Goal: Task Accomplishment & Management: Manage account settings

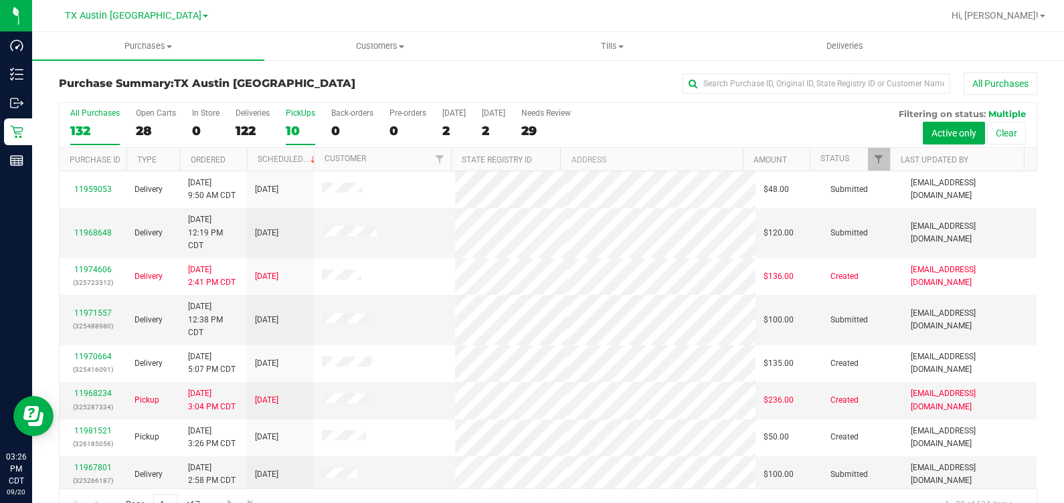
click at [291, 120] on label "PickUps 10" at bounding box center [300, 126] width 29 height 37
click at [0, 0] on input "PickUps 10" at bounding box center [0, 0] width 0 height 0
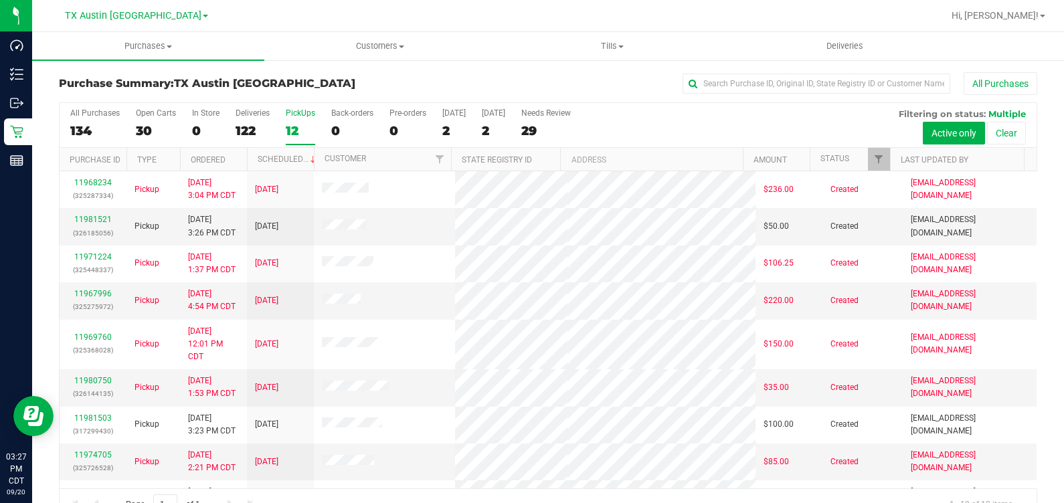
click at [94, 88] on h3 "Purchase Summary: TX Austin DC" at bounding box center [222, 84] width 326 height 12
click at [398, 57] on uib-tab-heading "Customers All customers Add a new customer All physicians" at bounding box center [380, 46] width 231 height 27
click at [327, 84] on span "All customers" at bounding box center [312, 80] width 96 height 11
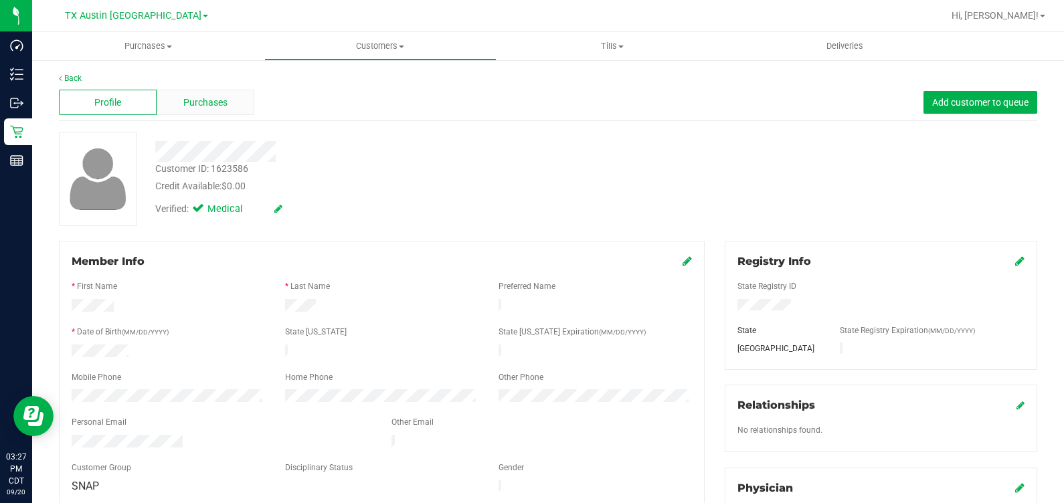
click at [204, 96] on span "Purchases" at bounding box center [205, 103] width 44 height 14
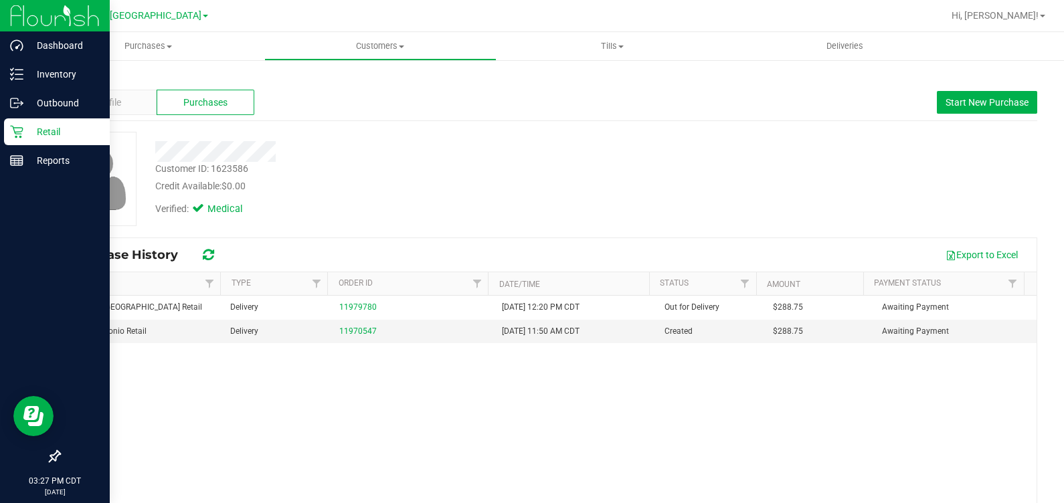
click at [20, 130] on icon at bounding box center [16, 131] width 13 height 13
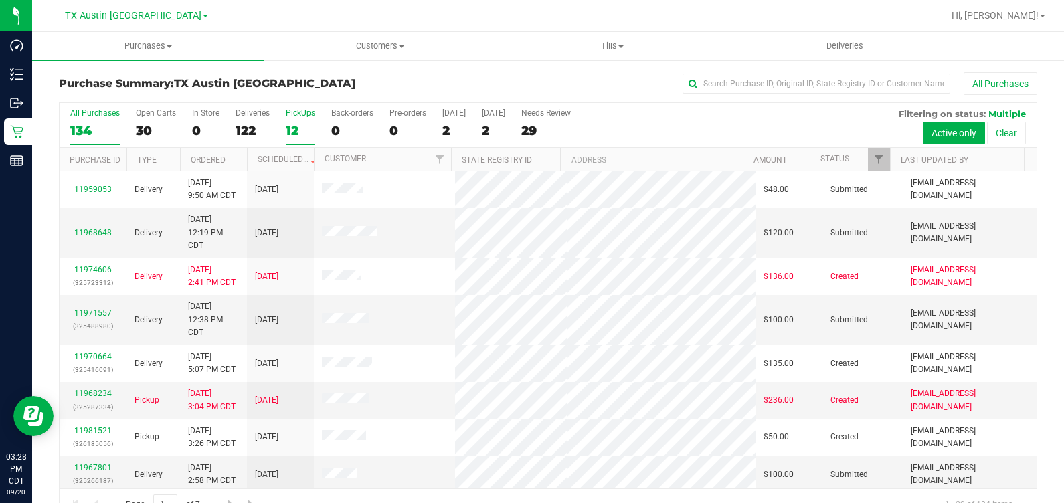
click at [297, 124] on div "12" at bounding box center [300, 130] width 29 height 15
click at [0, 0] on input "PickUps 12" at bounding box center [0, 0] width 0 height 0
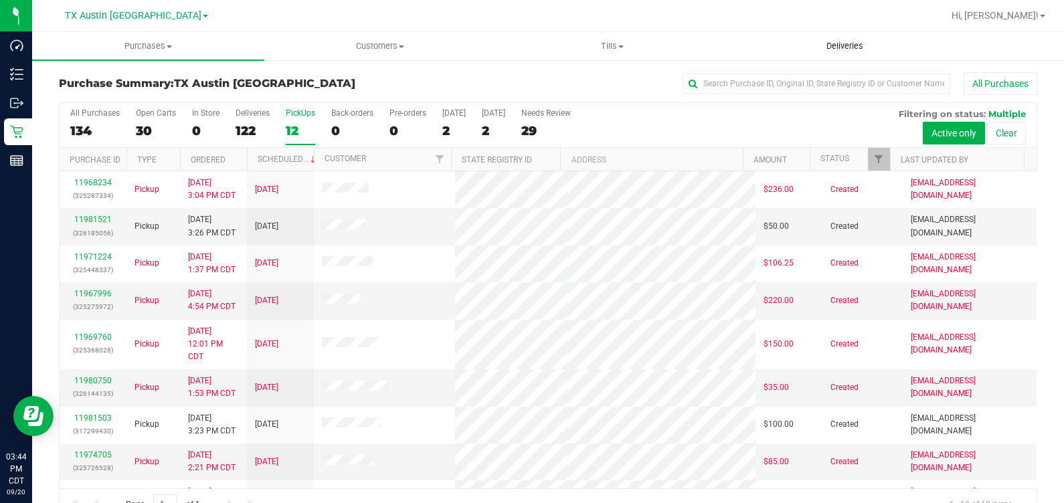
click at [848, 42] on span "Deliveries" at bounding box center [844, 46] width 73 height 12
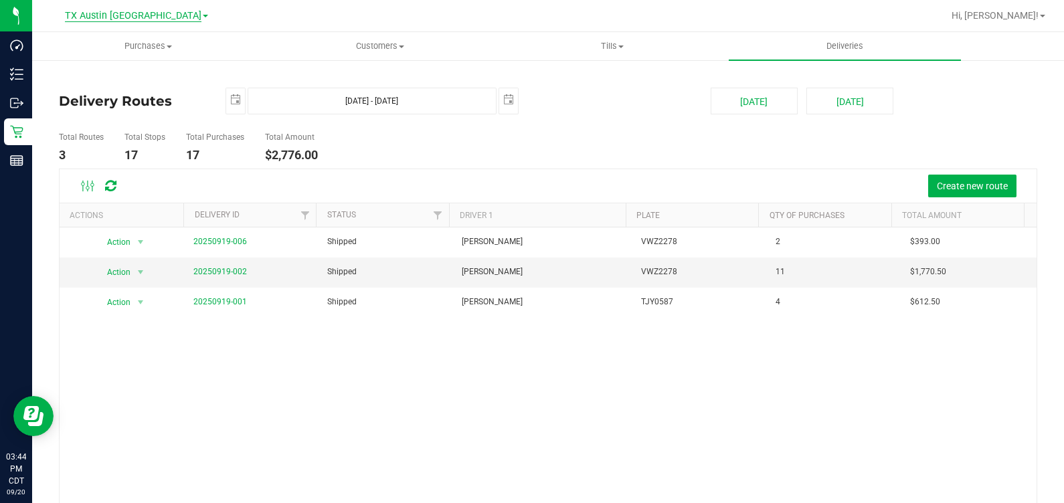
click at [158, 20] on span "TX Austin [GEOGRAPHIC_DATA]" at bounding box center [133, 16] width 137 height 12
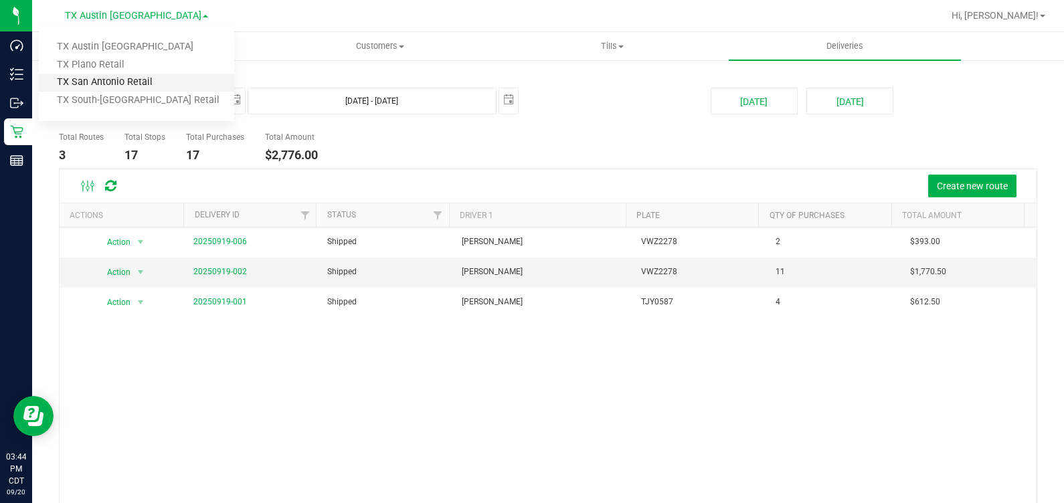
click at [143, 74] on link "TX San Antonio Retail" at bounding box center [136, 83] width 195 height 18
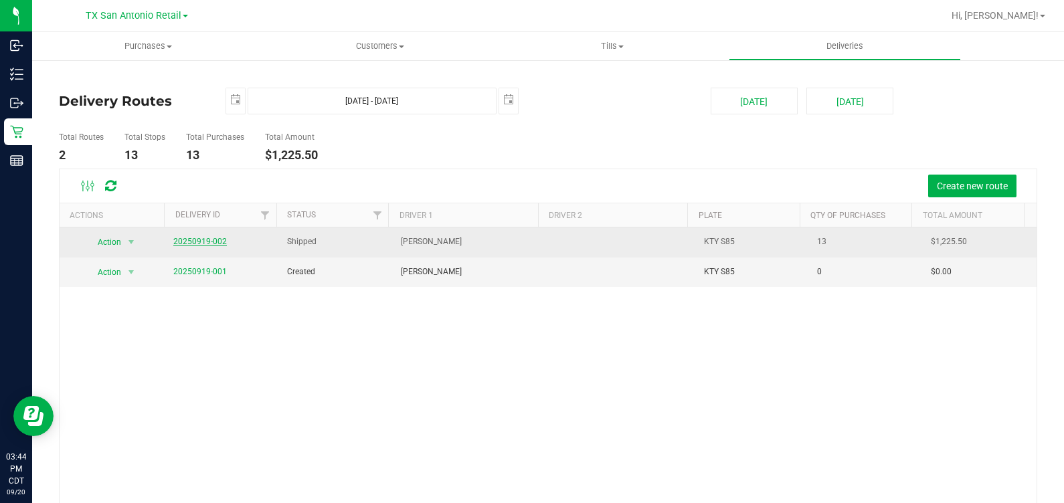
click at [199, 238] on link "20250919-002" at bounding box center [200, 241] width 54 height 9
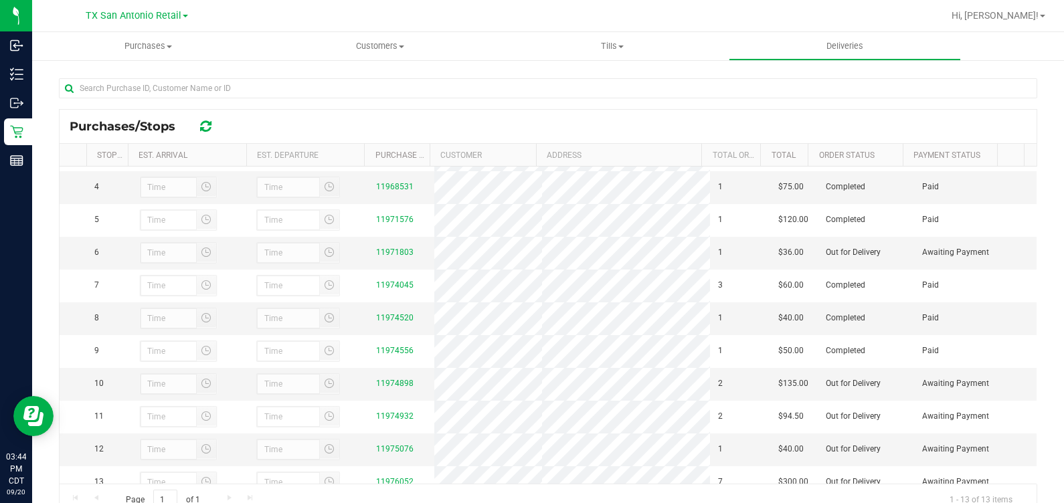
scroll to position [163, 0]
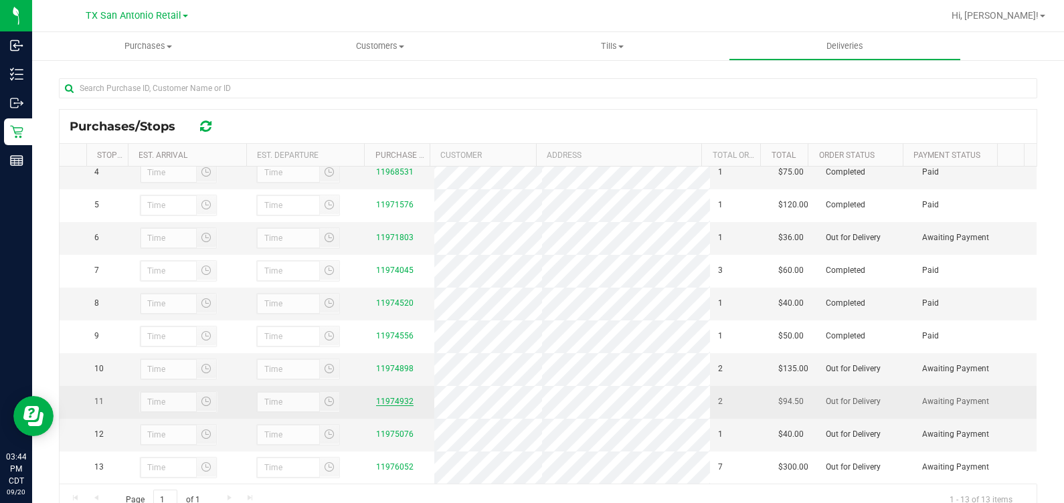
click at [388, 397] on link "11974932" at bounding box center [394, 401] width 37 height 9
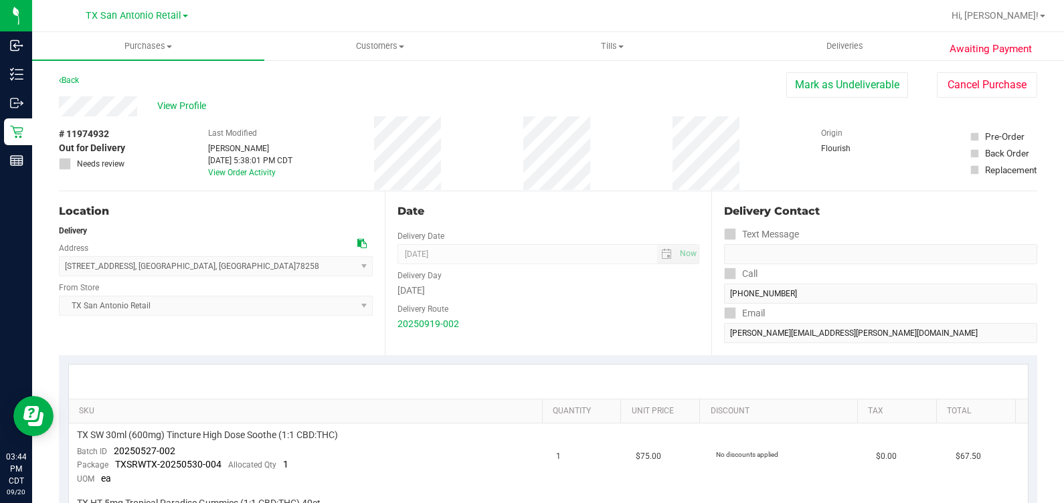
drag, startPoint x: 867, startPoint y: 78, endPoint x: 616, endPoint y: 120, distance: 255.1
click at [867, 77] on button "Mark as Undeliverable" at bounding box center [847, 84] width 122 height 25
click at [855, 97] on div "View Profile # 11974932 Undeliverable Needs review Last Modified Lindsey Sherma…" at bounding box center [548, 143] width 978 height 95
click at [855, 94] on button "Mark as Packed" at bounding box center [858, 84] width 100 height 25
click at [855, 94] on button "Send Back to Created" at bounding box center [849, 84] width 118 height 25
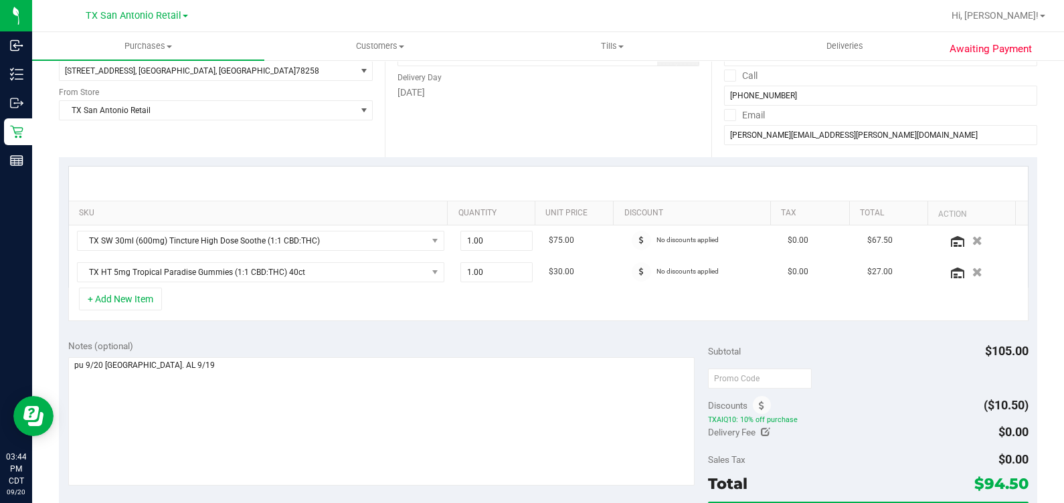
scroll to position [202, 0]
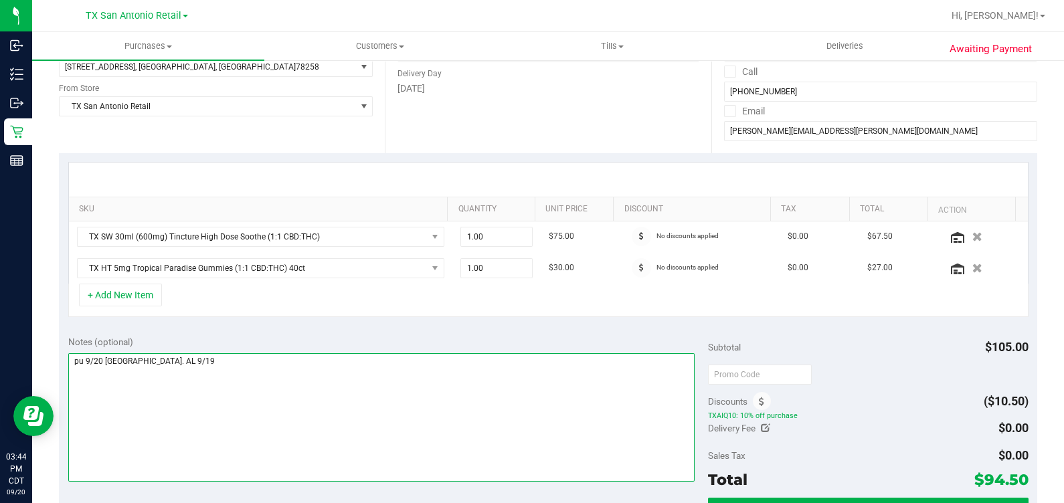
click at [485, 415] on textarea at bounding box center [381, 417] width 627 height 128
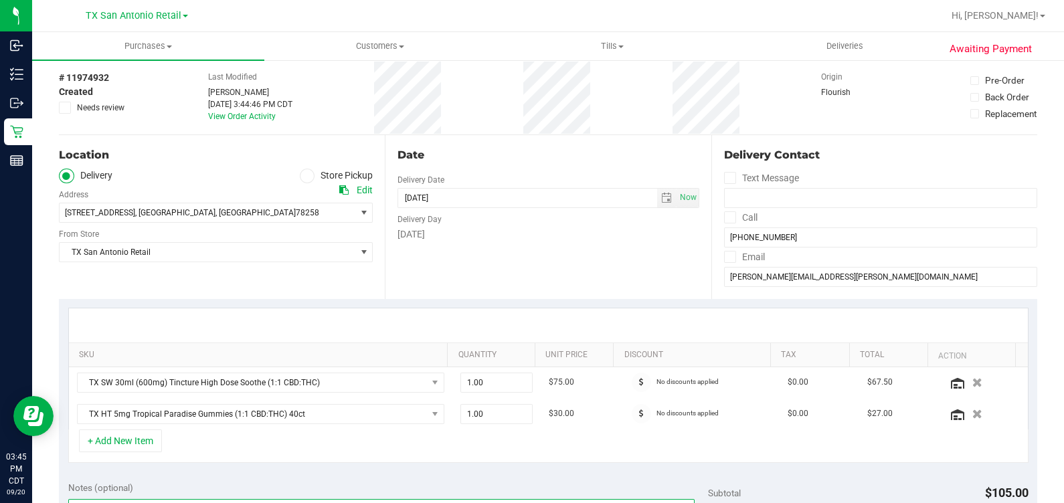
scroll to position [55, 0]
click at [661, 199] on span "select" at bounding box center [666, 199] width 11 height 11
type textarea "pu 9/20 San Antonio. AL 9/19 pt CG r/s pu for 9/21. -rg"
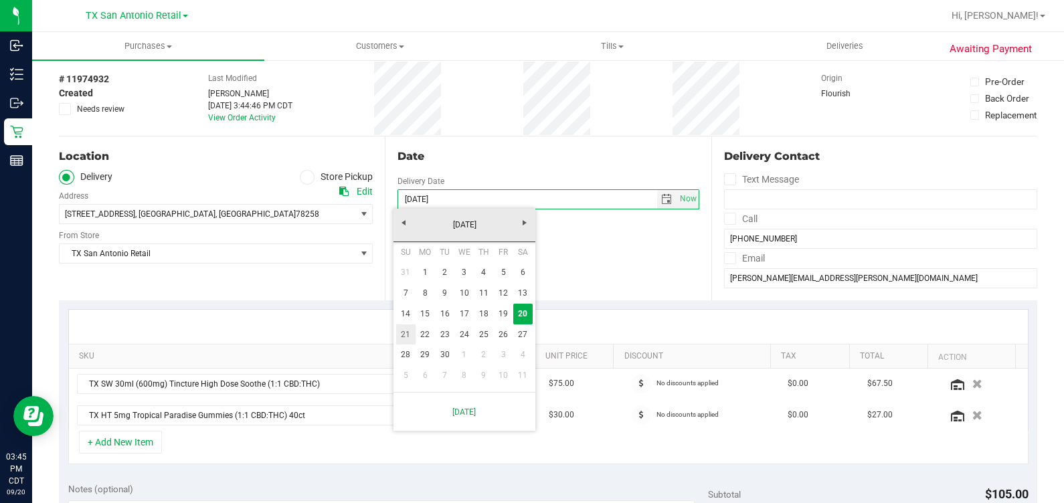
click at [410, 332] on link "21" at bounding box center [405, 335] width 19 height 21
type input "09/21/2025"
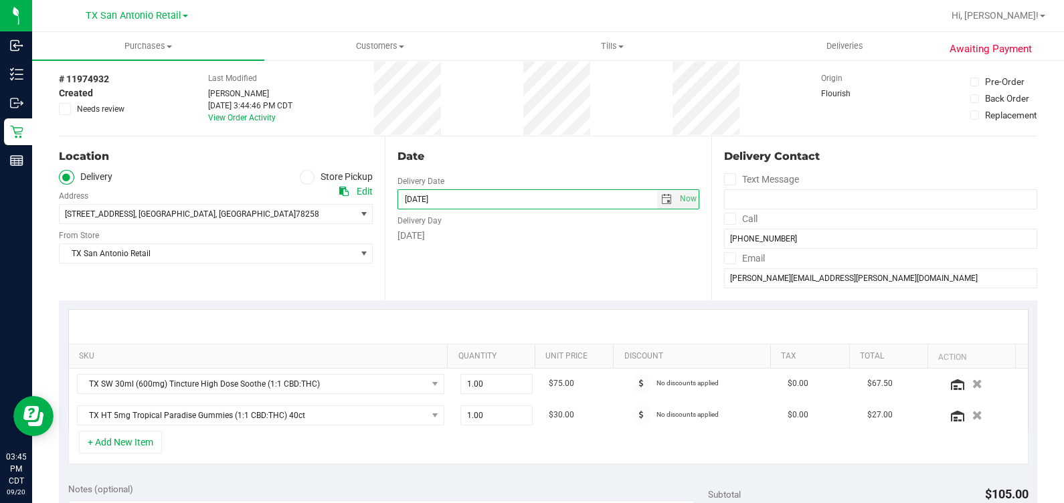
click at [555, 271] on div "Date Delivery Date 09/21/2025 Now 09/21/2025 07:00 AM Now Delivery Day Sunday" at bounding box center [548, 219] width 326 height 164
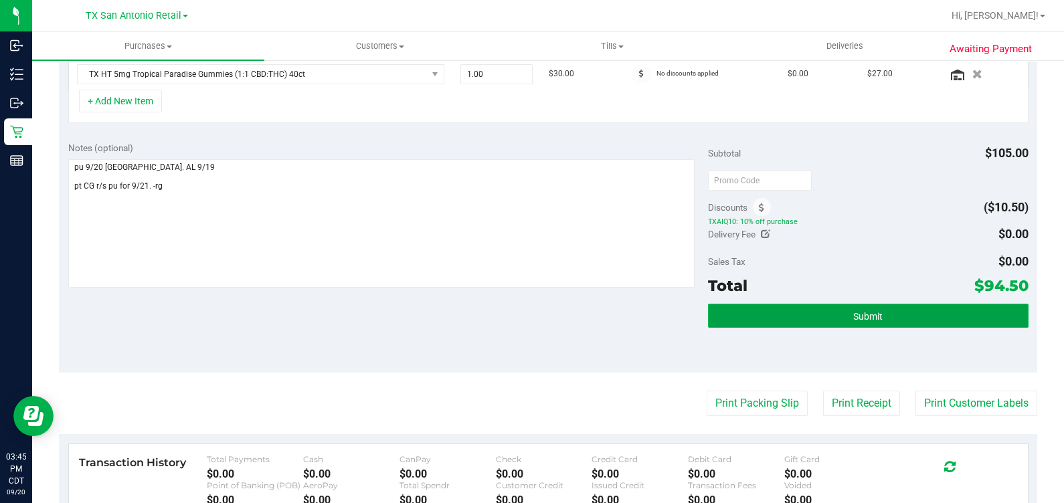
click at [763, 319] on button "Submit" at bounding box center [868, 316] width 320 height 24
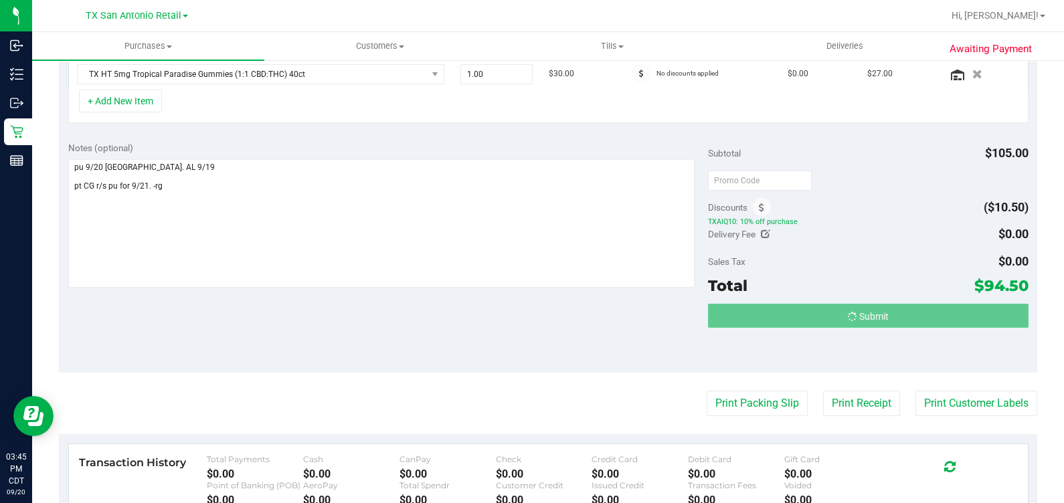
scroll to position [375, 0]
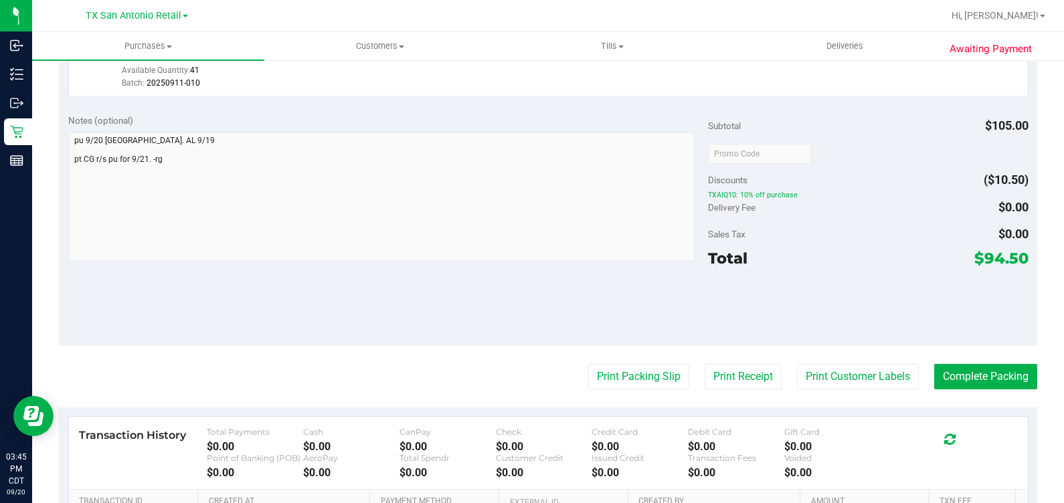
scroll to position [494, 0]
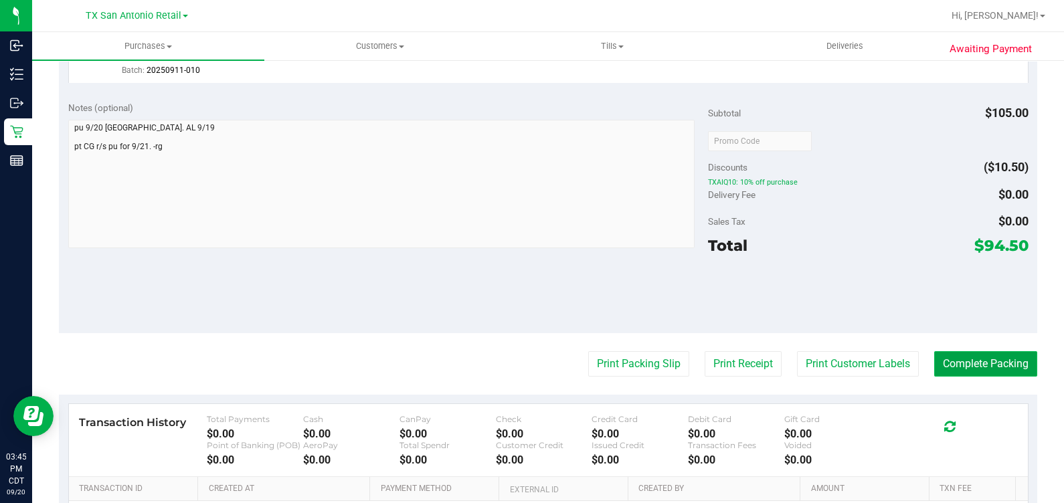
click at [1010, 365] on button "Complete Packing" at bounding box center [985, 363] width 103 height 25
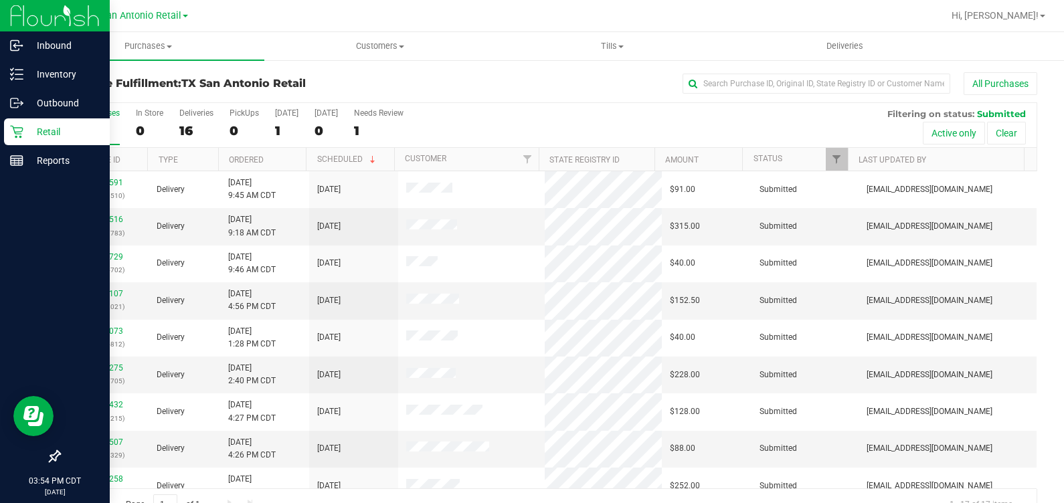
click at [15, 134] on icon at bounding box center [16, 131] width 13 height 13
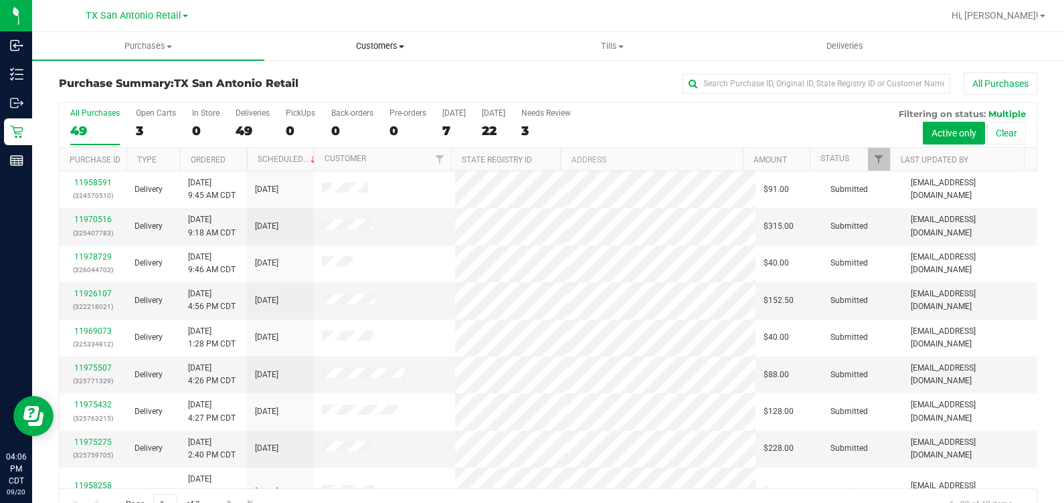
click at [391, 53] on uib-tab-heading "Customers All customers Add a new customer All physicians" at bounding box center [380, 46] width 231 height 27
click at [381, 78] on li "All customers" at bounding box center [380, 81] width 232 height 16
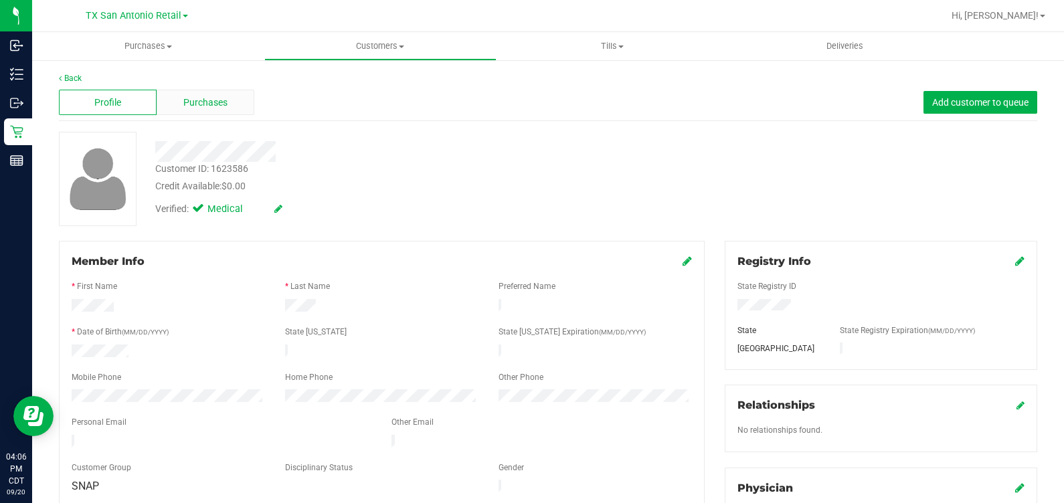
click at [212, 99] on span "Purchases" at bounding box center [205, 103] width 44 height 14
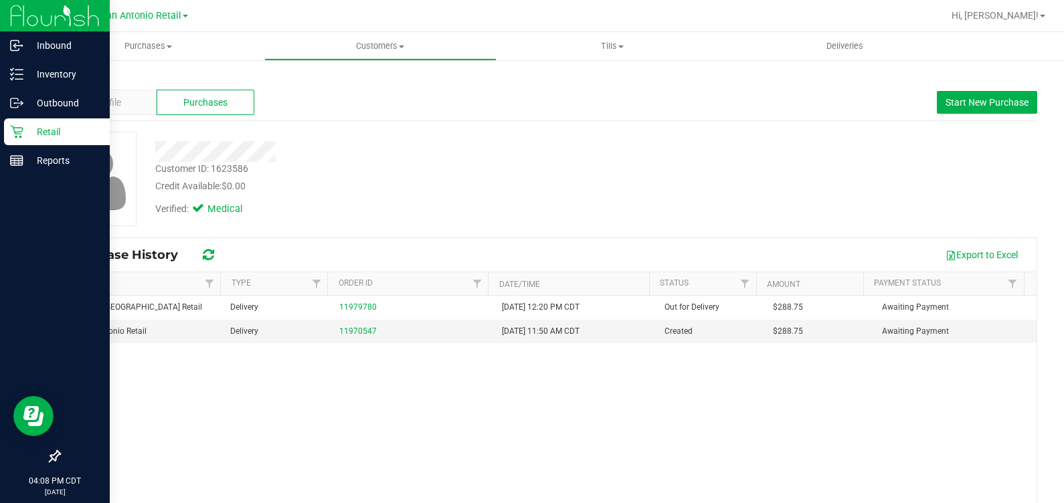
click at [16, 129] on icon at bounding box center [16, 131] width 13 height 13
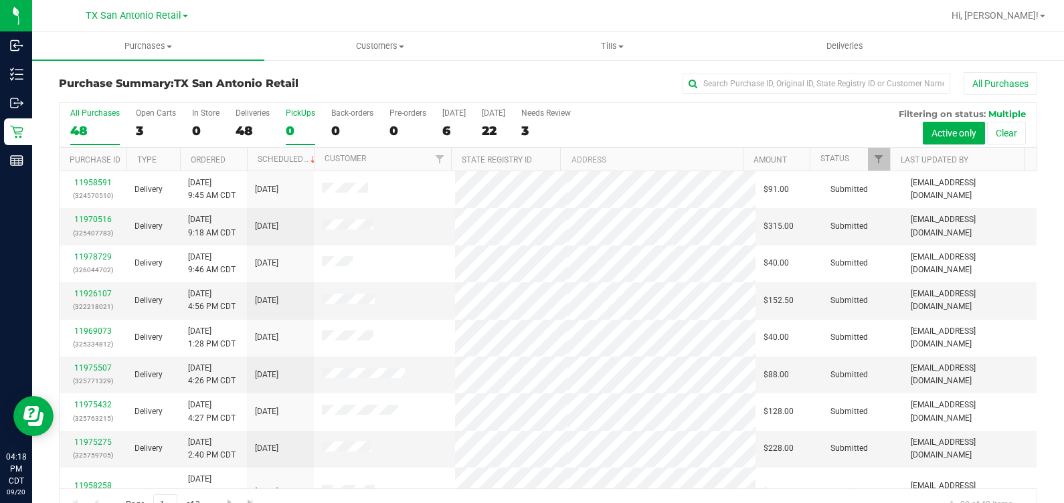
click at [290, 133] on div "0" at bounding box center [300, 130] width 29 height 15
click at [0, 0] on input "PickUps 0" at bounding box center [0, 0] width 0 height 0
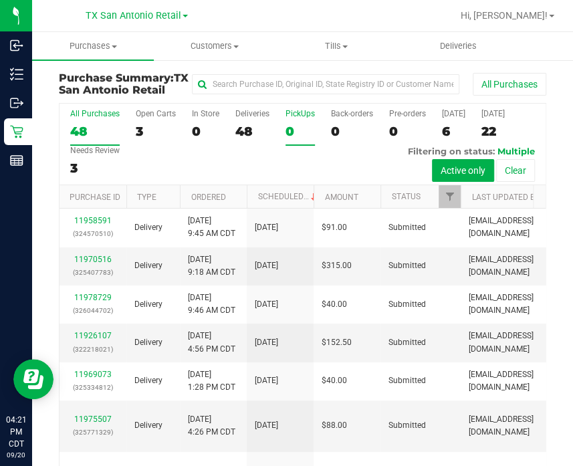
click at [303, 139] on div "0" at bounding box center [300, 131] width 29 height 15
click at [0, 0] on input "PickUps 0" at bounding box center [0, 0] width 0 height 0
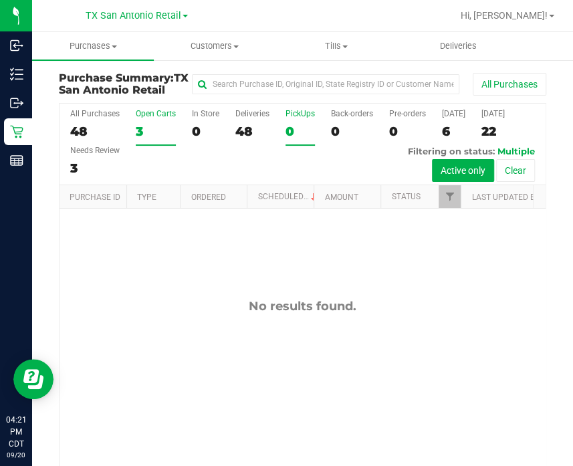
click at [137, 137] on div "3" at bounding box center [156, 131] width 40 height 15
click at [0, 0] on input "Open Carts 3" at bounding box center [0, 0] width 0 height 0
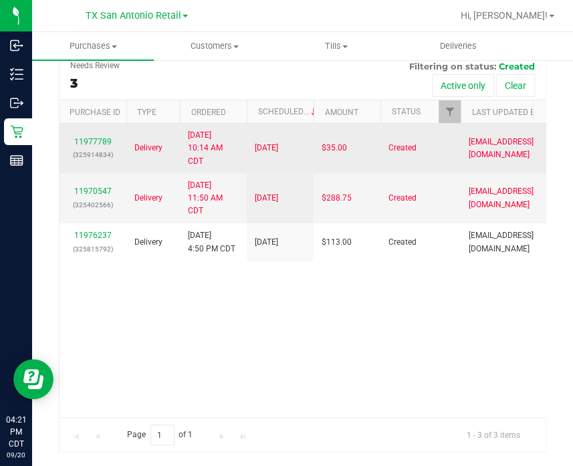
scroll to position [97, 0]
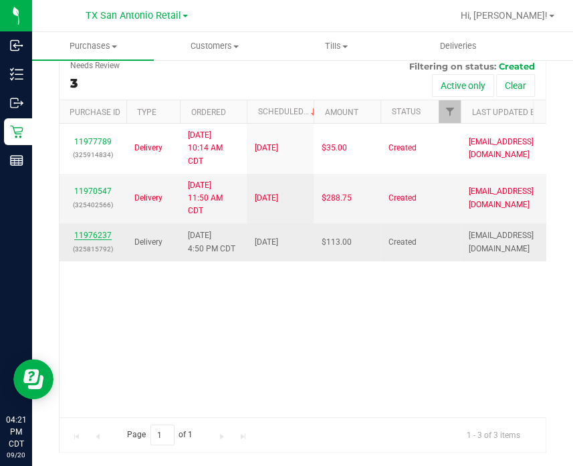
click at [94, 240] on link "11976237" at bounding box center [92, 235] width 37 height 9
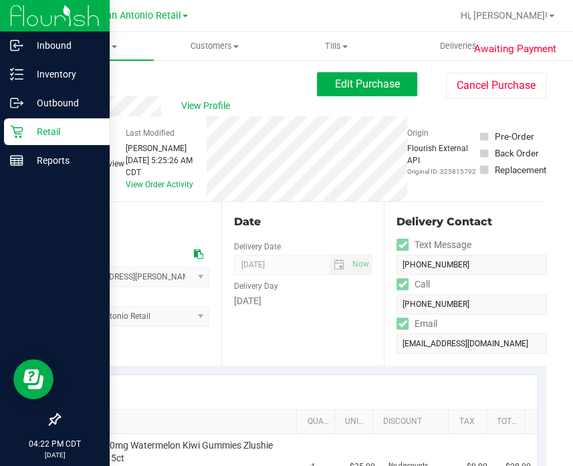
click at [13, 137] on icon at bounding box center [16, 131] width 13 height 13
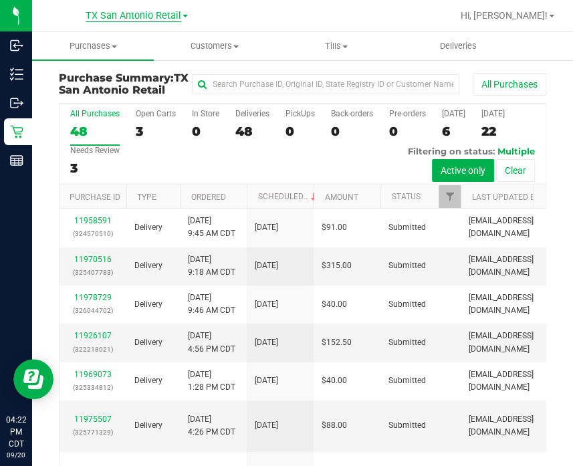
click at [122, 13] on span "TX San Antonio Retail" at bounding box center [134, 16] width 96 height 12
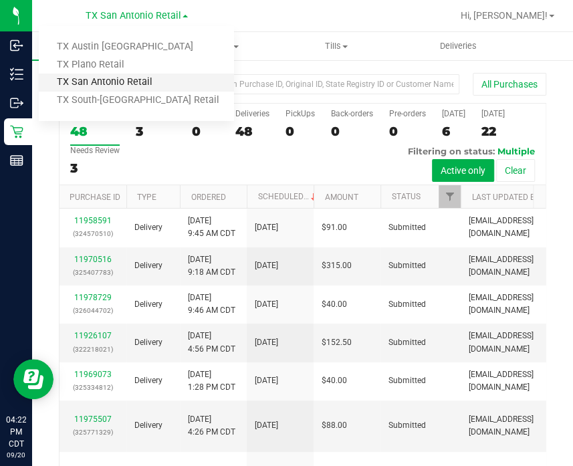
click at [145, 79] on link "TX San Antonio Retail" at bounding box center [136, 83] width 195 height 18
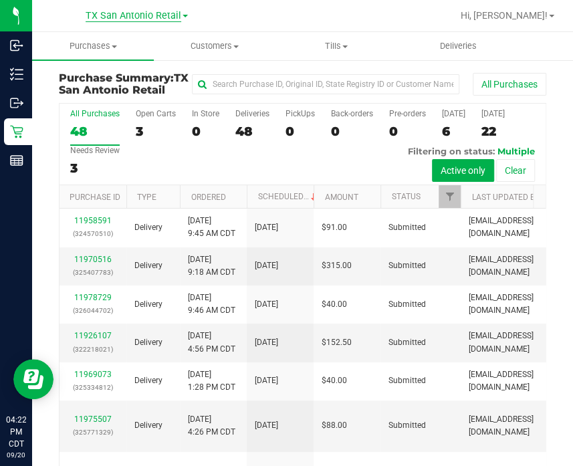
click at [144, 20] on span "TX San Antonio Retail" at bounding box center [134, 16] width 96 height 12
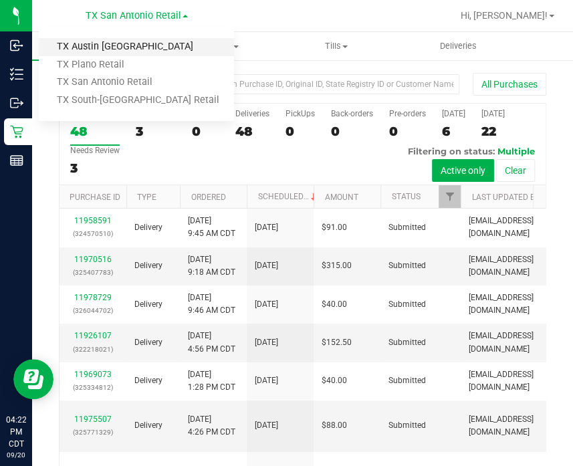
click at [141, 48] on link "TX Austin [GEOGRAPHIC_DATA]" at bounding box center [136, 47] width 195 height 18
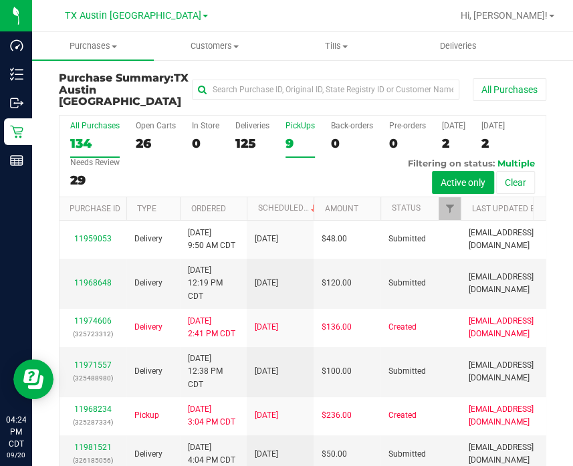
click at [300, 136] on div "9" at bounding box center [300, 143] width 29 height 15
click at [0, 0] on input "PickUps 9" at bounding box center [0, 0] width 0 height 0
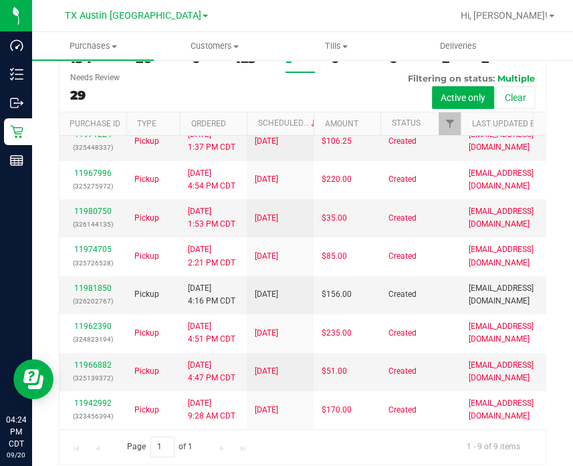
scroll to position [321, 0]
click at [88, 284] on link "11981850" at bounding box center [92, 288] width 37 height 9
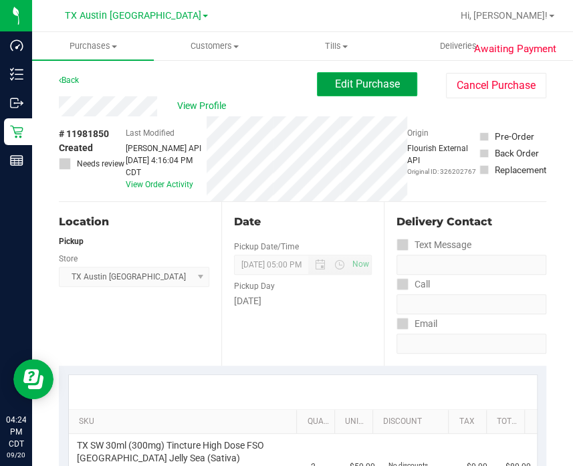
click at [338, 82] on span "Edit Purchase" at bounding box center [367, 84] width 65 height 13
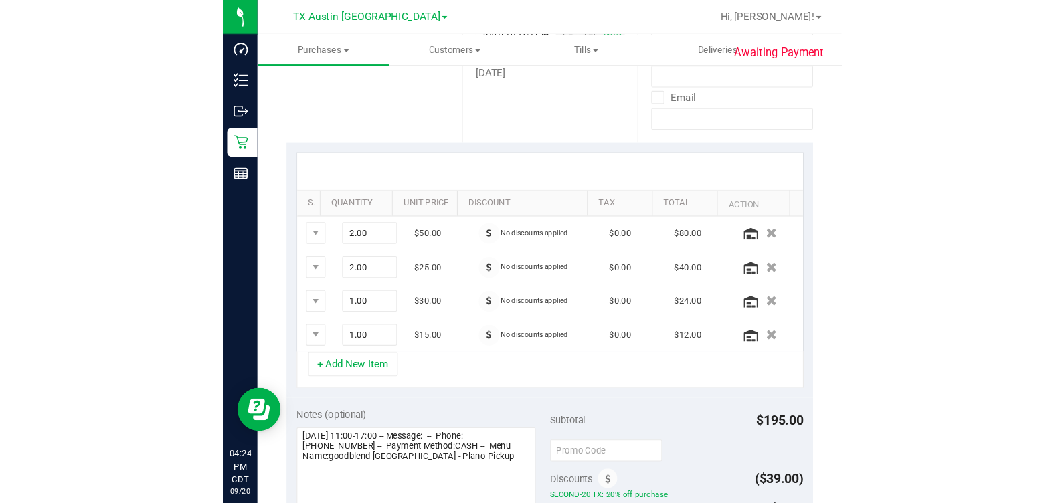
scroll to position [232, 0]
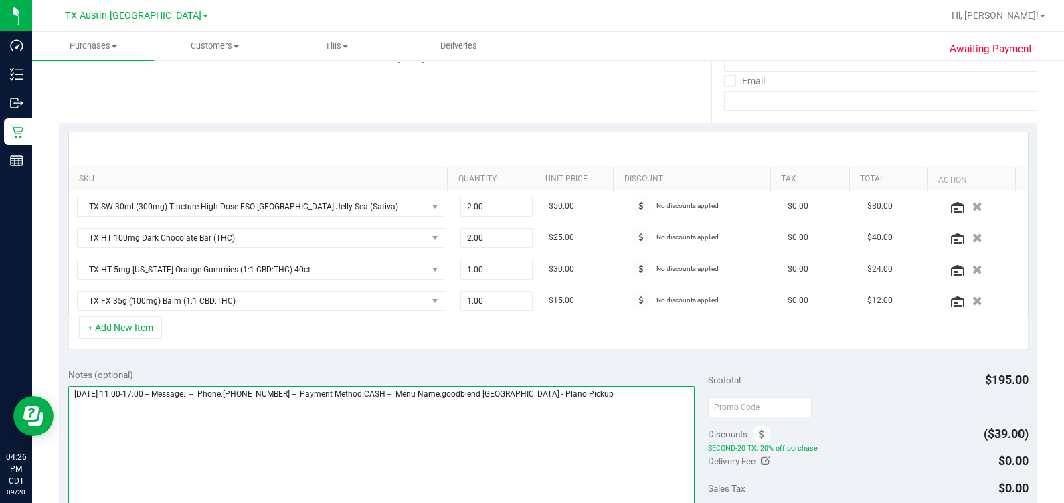
click at [573, 395] on textarea at bounding box center [381, 450] width 627 height 128
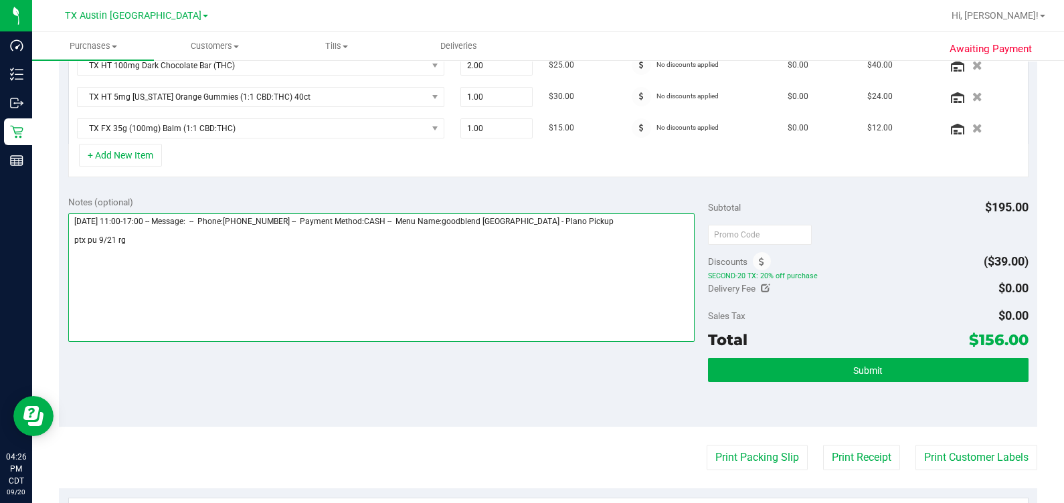
scroll to position [412, 0]
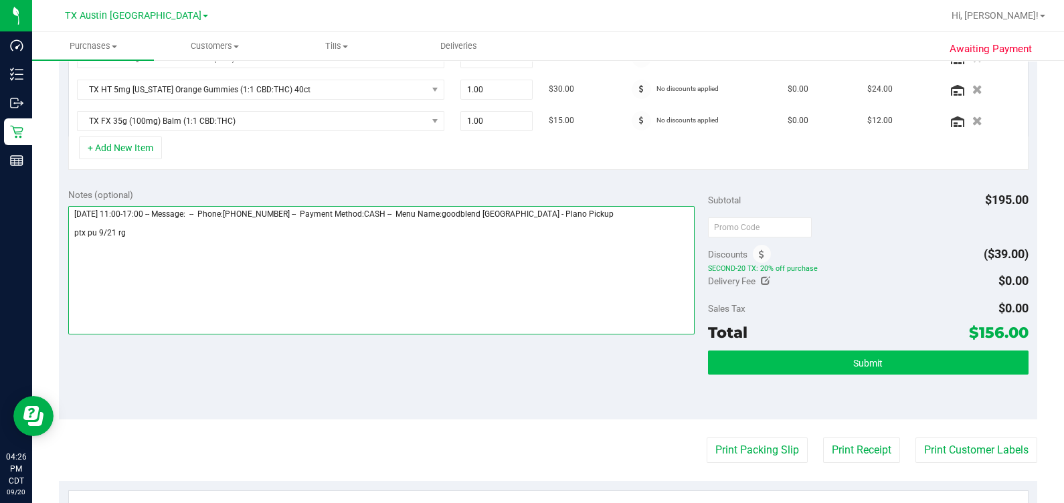
type textarea "Sunday 09/21/2025 11:00-17:00 -- Message: -- Phone:8062524627 -- Payment Method…"
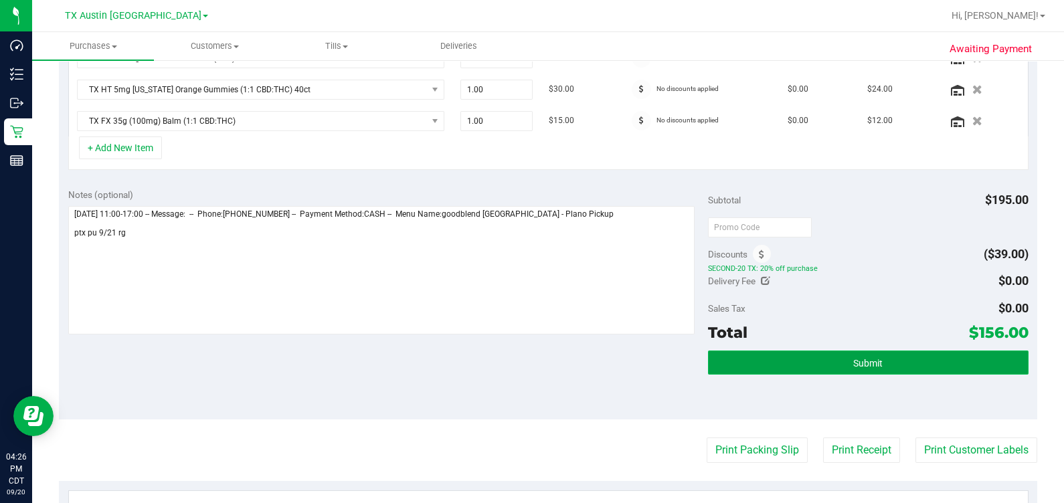
click at [573, 367] on button "Submit" at bounding box center [868, 363] width 320 height 24
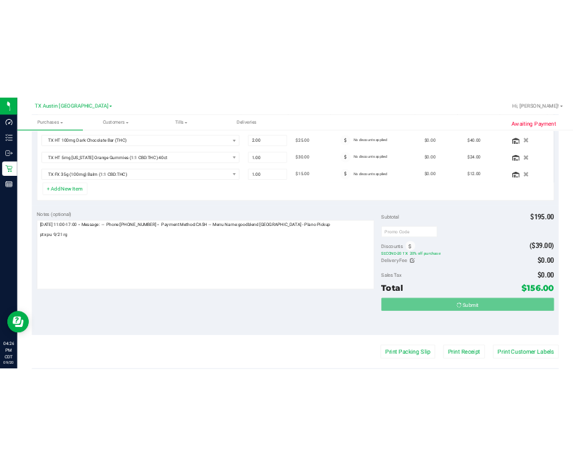
scroll to position [369, 0]
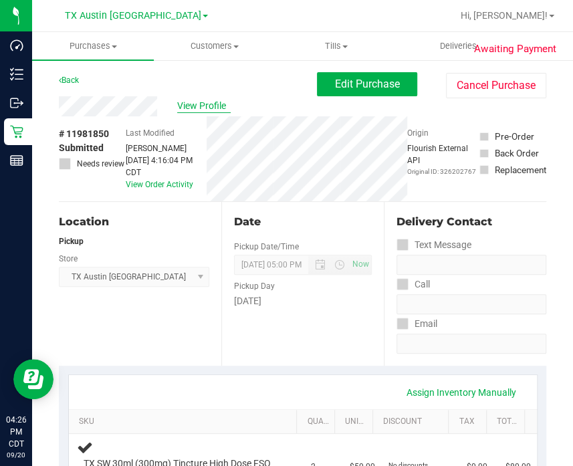
click at [211, 108] on span "View Profile" at bounding box center [204, 106] width 54 height 14
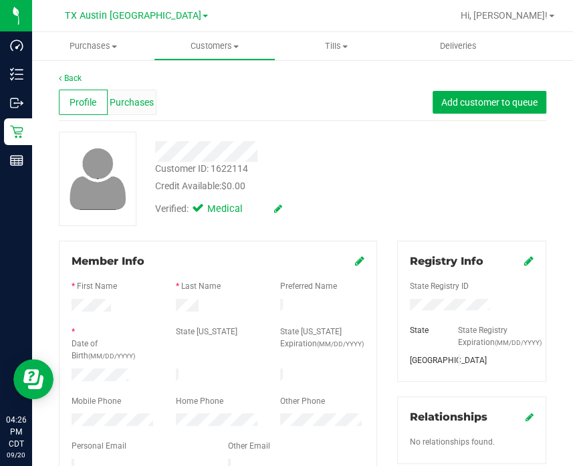
drag, startPoint x: 139, startPoint y: 118, endPoint x: 139, endPoint y: 109, distance: 9.4
click at [139, 109] on div "Profile Purchases Add customer to queue" at bounding box center [303, 102] width 488 height 37
click at [141, 114] on div "Purchases" at bounding box center [132, 102] width 49 height 25
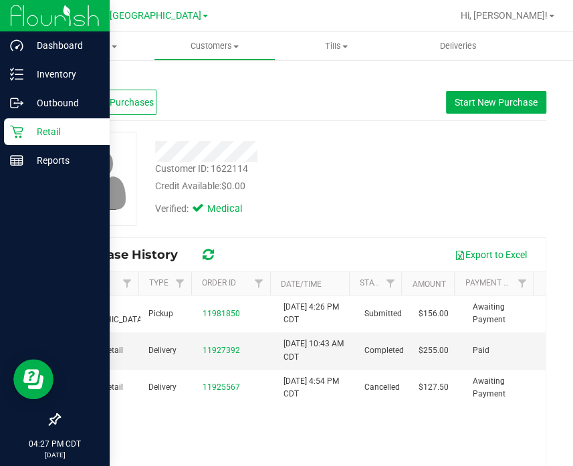
click at [22, 131] on icon at bounding box center [16, 132] width 13 height 13
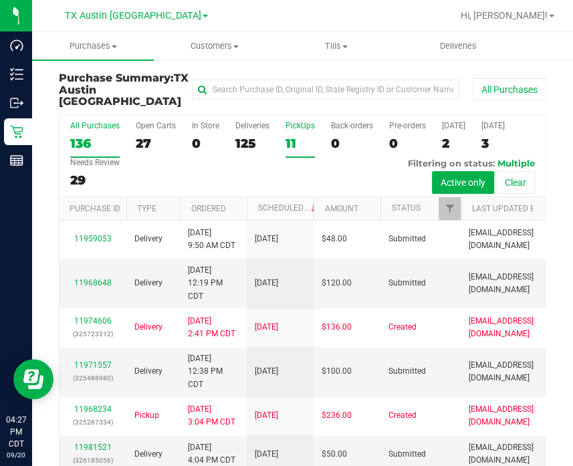
click at [301, 121] on div "PickUps" at bounding box center [300, 125] width 29 height 9
click at [0, 0] on input "PickUps 11" at bounding box center [0, 0] width 0 height 0
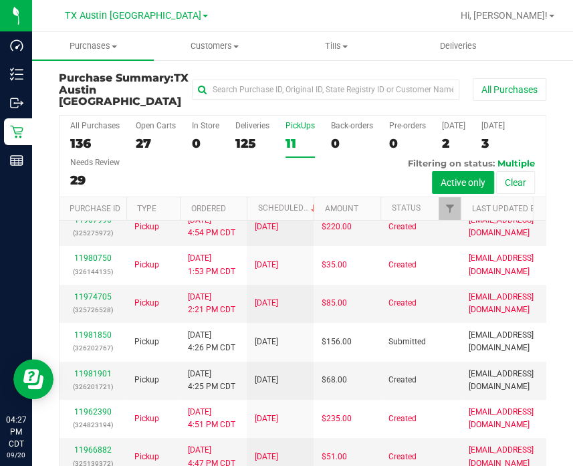
scroll to position [85, 0]
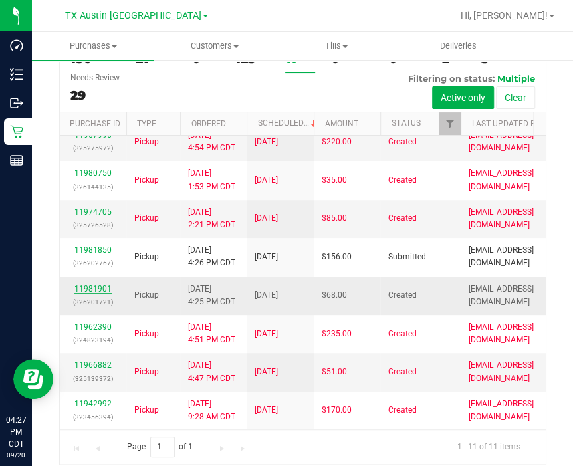
click at [98, 284] on link "11981901" at bounding box center [92, 288] width 37 height 9
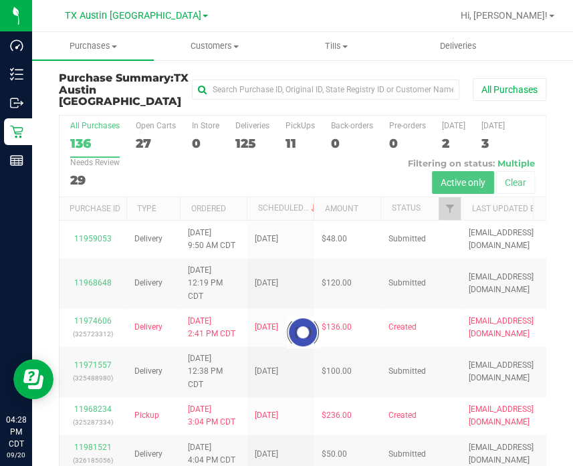
click at [292, 138] on div at bounding box center [303, 333] width 486 height 434
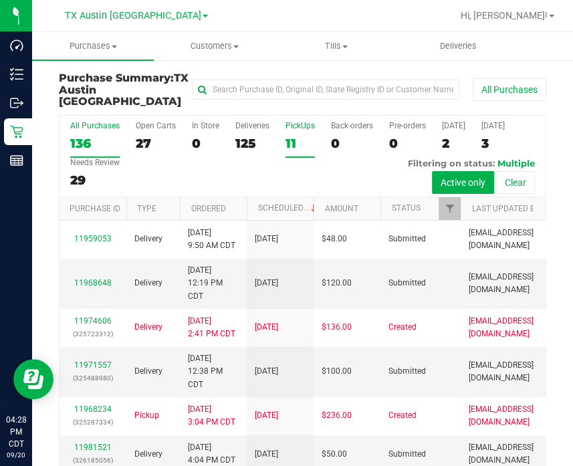
click at [296, 122] on label "PickUps 11" at bounding box center [300, 139] width 29 height 37
click at [0, 0] on input "PickUps 11" at bounding box center [0, 0] width 0 height 0
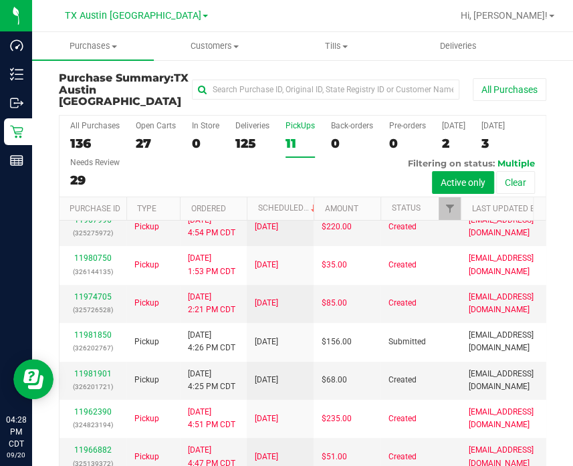
scroll to position [321, 0]
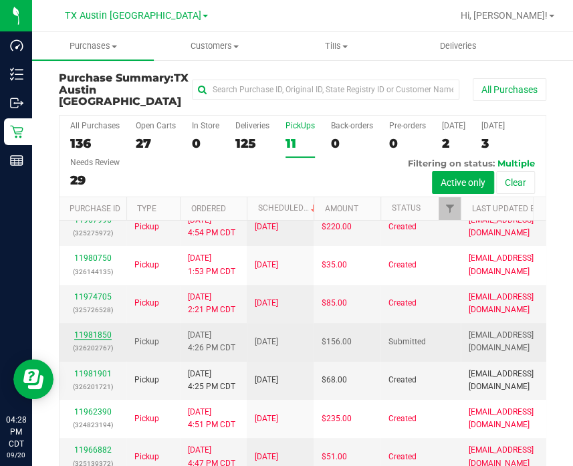
click at [80, 340] on link "11981850" at bounding box center [92, 335] width 37 height 9
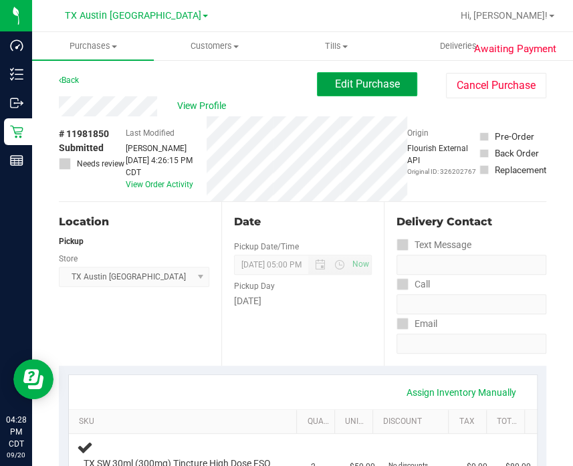
click at [347, 82] on span "Edit Purchase" at bounding box center [367, 84] width 65 height 13
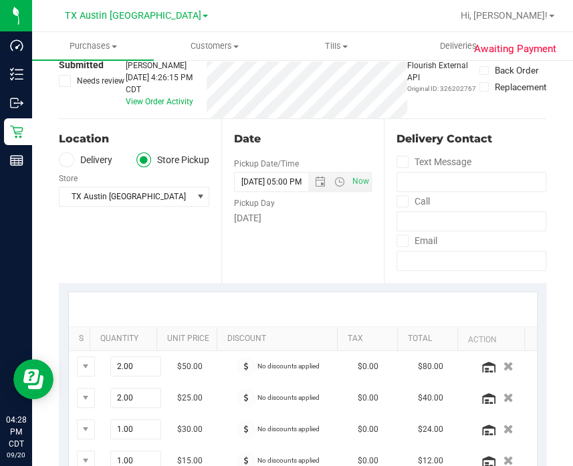
scroll to position [81, 0]
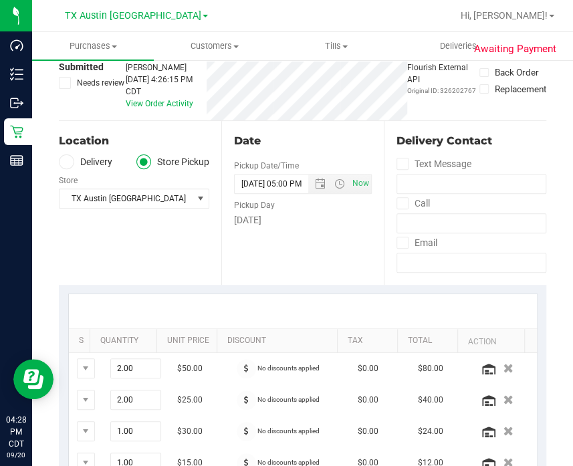
click at [84, 159] on label "Delivery" at bounding box center [86, 162] width 54 height 15
click at [0, 0] on input "Delivery" at bounding box center [0, 0] width 0 height 0
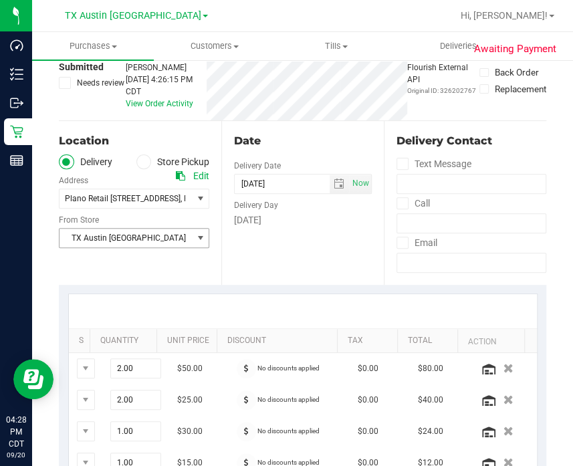
click at [149, 231] on span "TX Austin [GEOGRAPHIC_DATA]" at bounding box center [126, 238] width 132 height 19
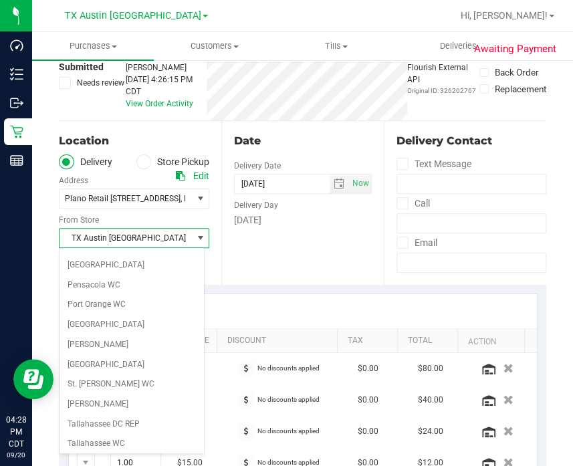
scroll to position [853, 0]
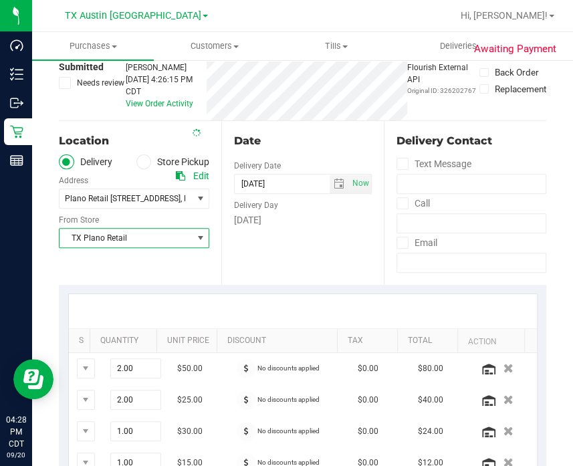
click at [288, 239] on div "Date Delivery Date 09/21/2025 Now 09/21/2025 05:00 PM Now Delivery Day Sunday" at bounding box center [302, 203] width 163 height 164
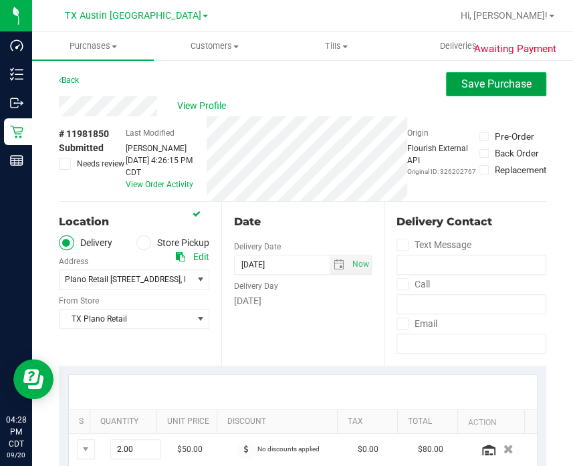
click at [513, 79] on span "Save Purchase" at bounding box center [497, 84] width 70 height 13
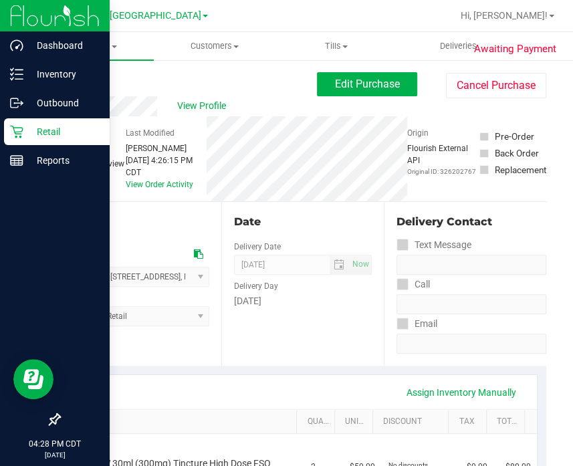
click at [21, 136] on icon at bounding box center [16, 132] width 13 height 13
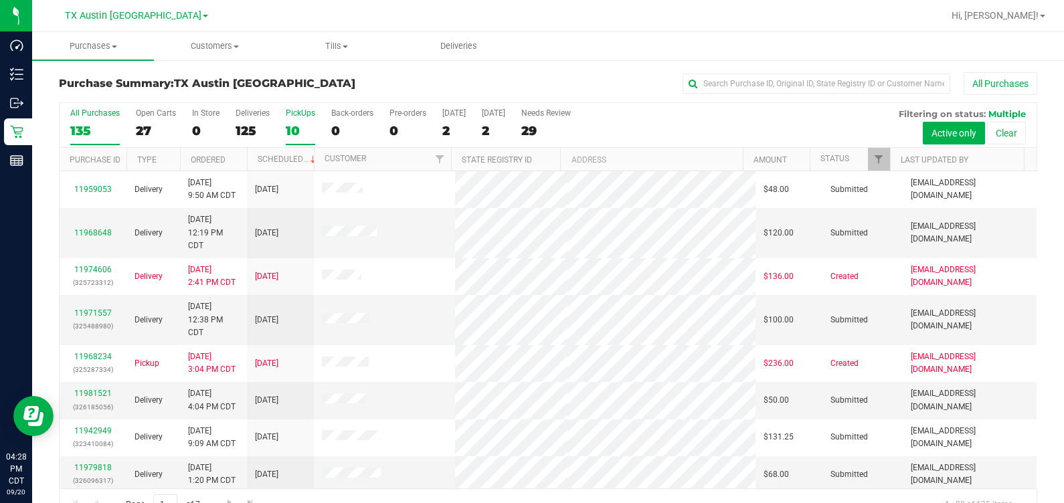
click at [298, 128] on div "10" at bounding box center [300, 130] width 29 height 15
click at [0, 0] on input "PickUps 10" at bounding box center [0, 0] width 0 height 0
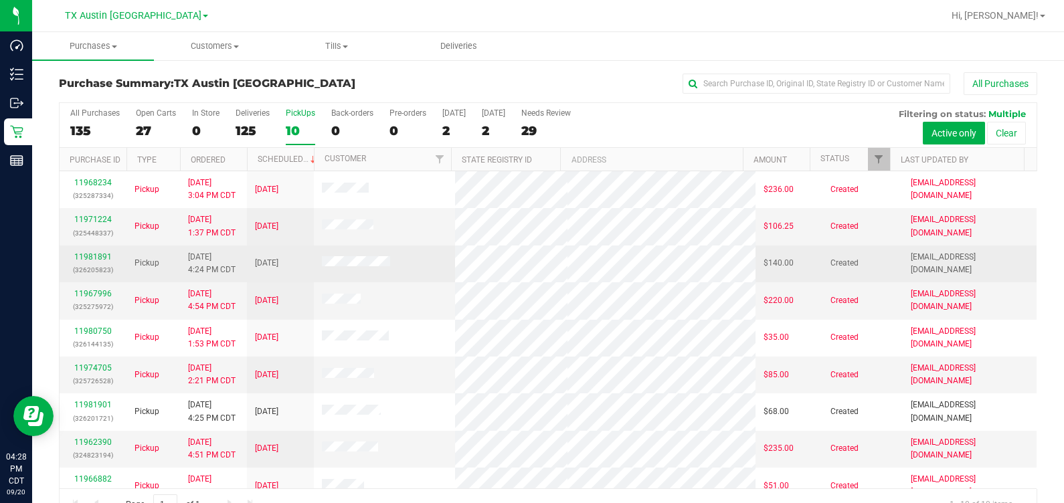
click at [97, 261] on div "11981891 (326205823)" at bounding box center [93, 263] width 51 height 25
click at [94, 254] on link "11981891" at bounding box center [92, 256] width 37 height 9
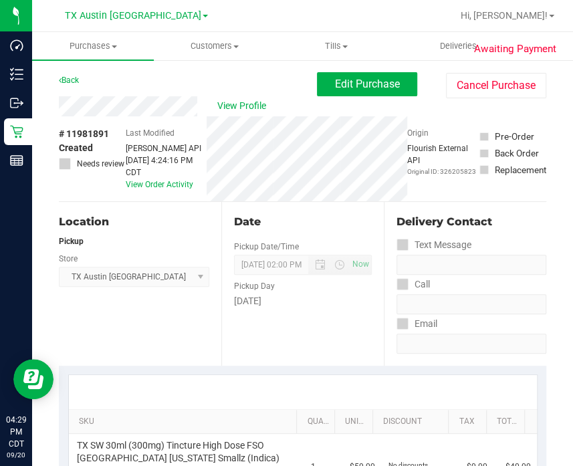
click at [152, 94] on div "Back Edit Purchase Cancel Purchase" at bounding box center [303, 84] width 488 height 24
click at [357, 98] on div "Edit Purchase Cancel Purchase" at bounding box center [432, 85] width 230 height 26
click at [358, 91] on button "Edit Purchase" at bounding box center [367, 84] width 100 height 24
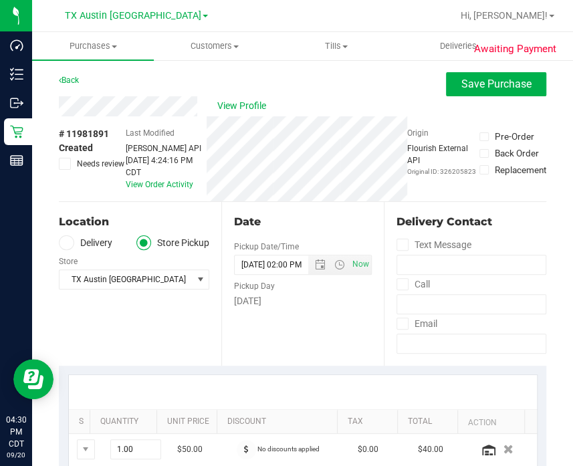
click at [84, 248] on label "Delivery" at bounding box center [86, 243] width 54 height 15
click at [0, 0] on input "Delivery" at bounding box center [0, 0] width 0 height 0
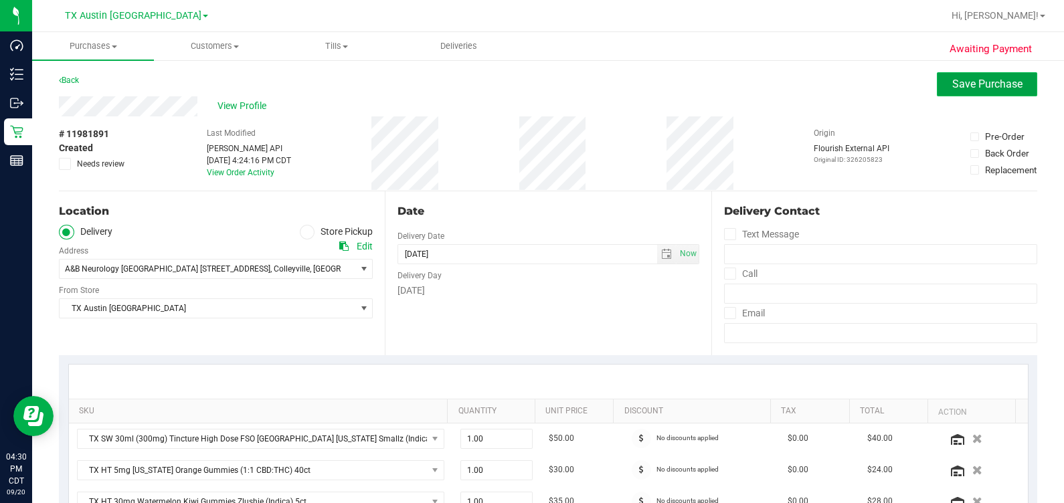
click at [573, 78] on span "Save Purchase" at bounding box center [987, 84] width 70 height 13
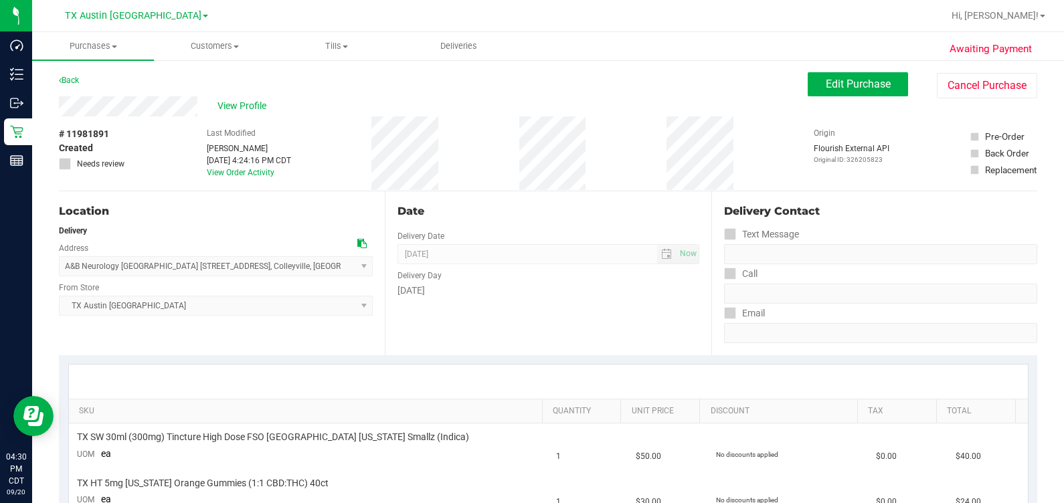
click at [244, 107] on span "View Profile" at bounding box center [244, 106] width 54 height 14
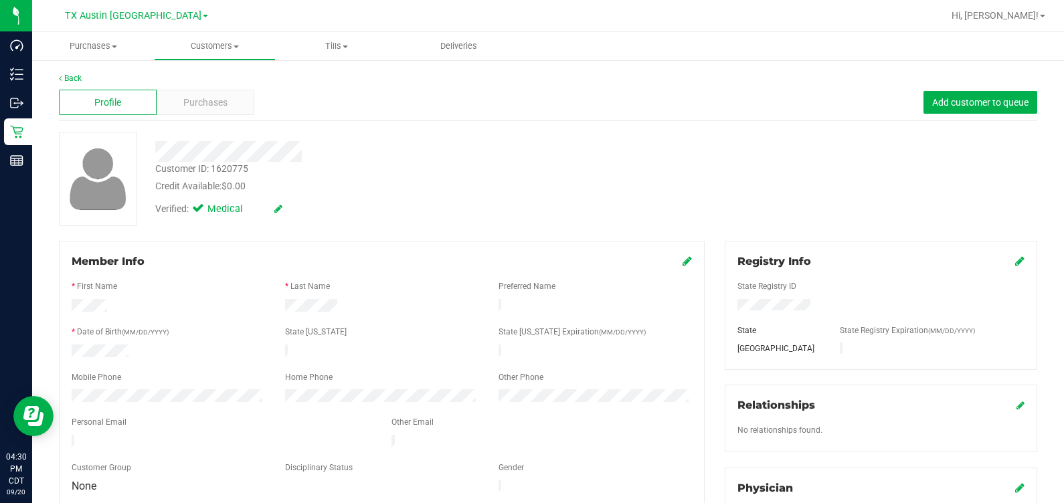
click at [244, 107] on div "Purchases" at bounding box center [206, 102] width 98 height 25
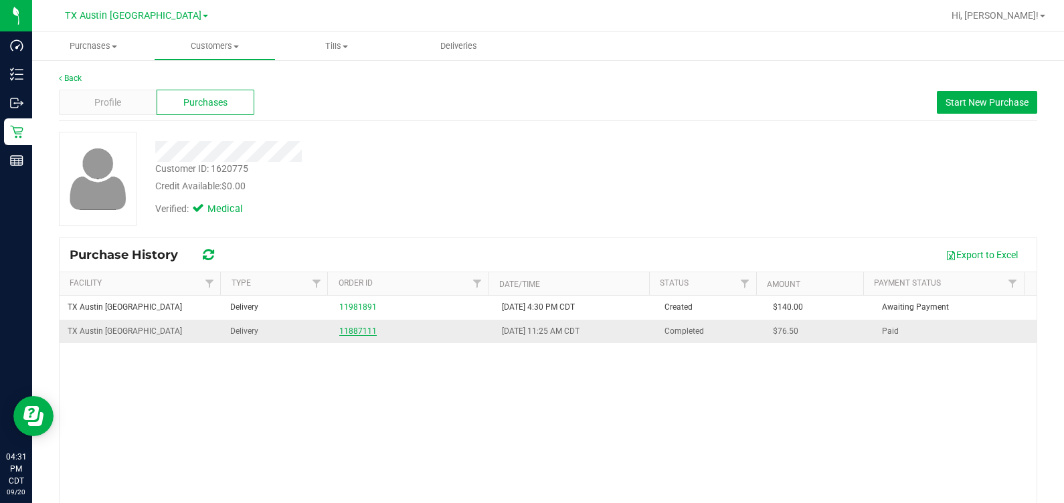
click at [357, 328] on link "11887111" at bounding box center [357, 331] width 37 height 9
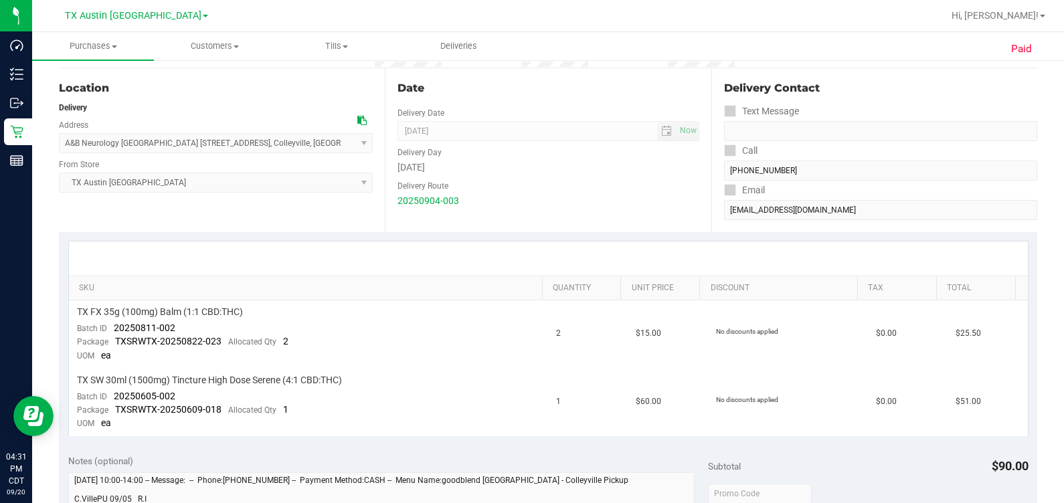
scroll to position [193, 0]
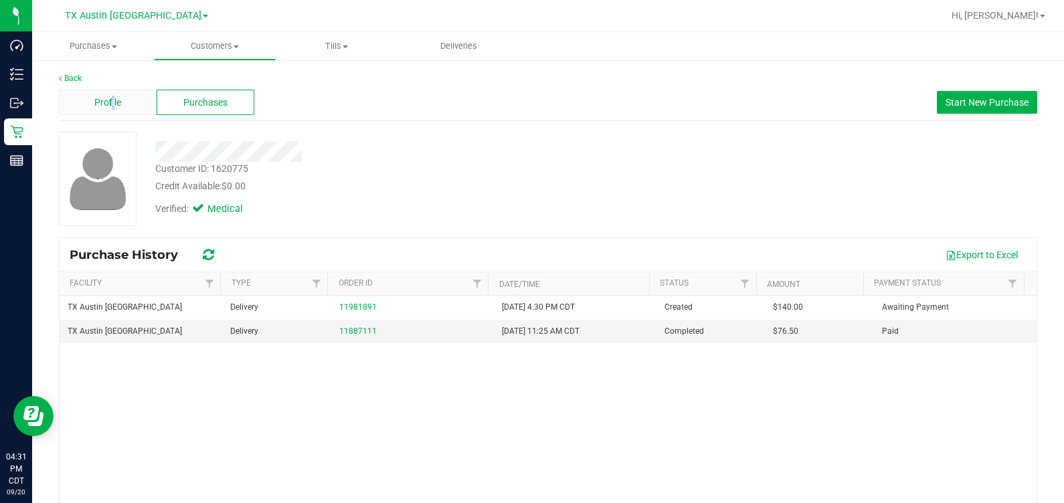
click at [114, 97] on div "Profile" at bounding box center [108, 102] width 98 height 25
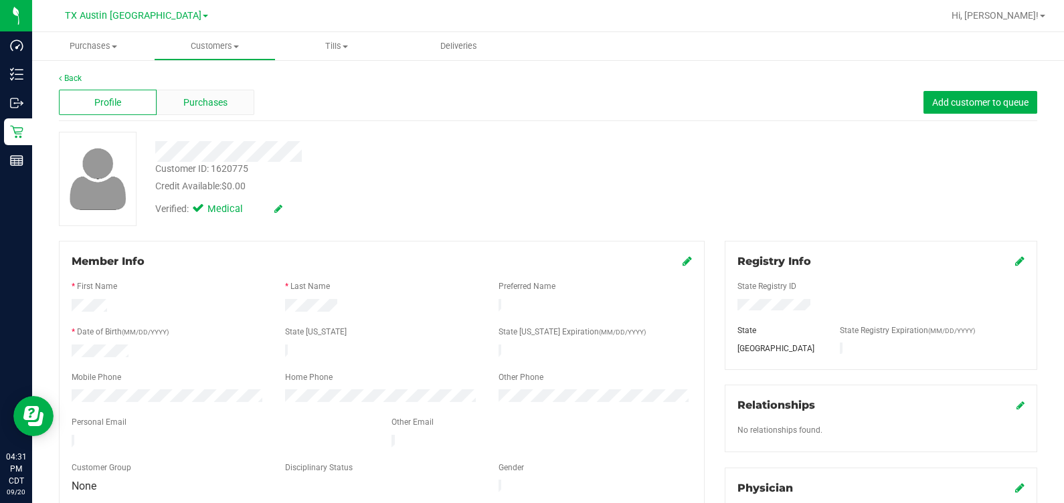
click at [214, 100] on span "Purchases" at bounding box center [205, 103] width 44 height 14
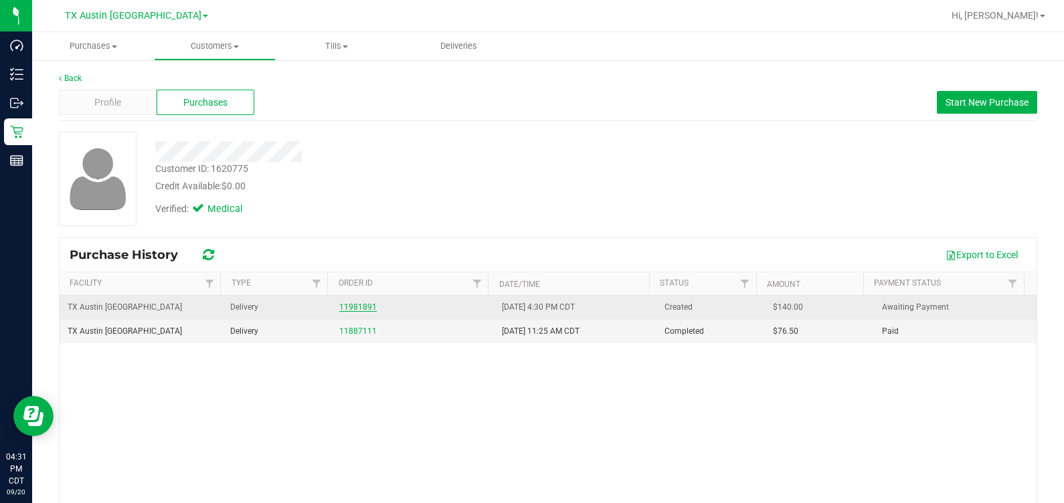
click at [349, 306] on link "11981891" at bounding box center [357, 306] width 37 height 9
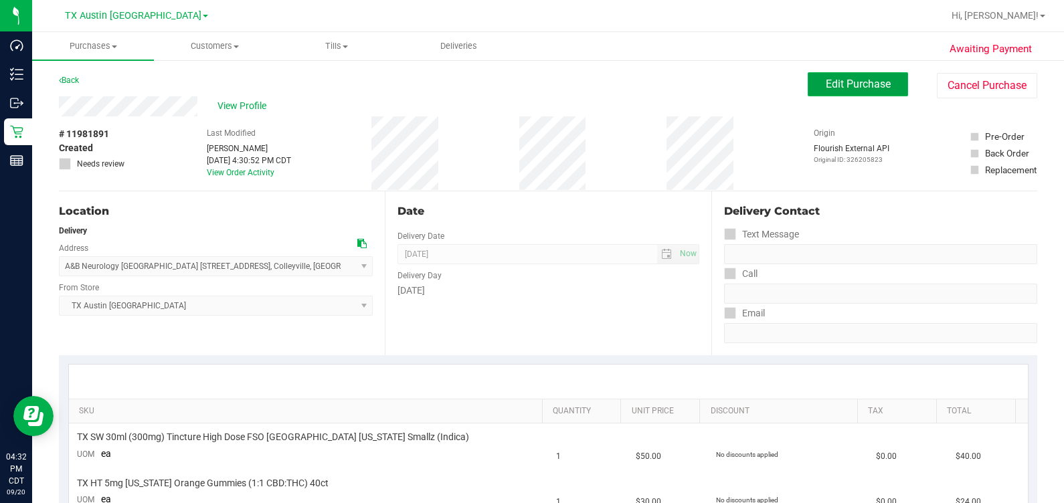
click at [573, 81] on span "Edit Purchase" at bounding box center [858, 84] width 65 height 13
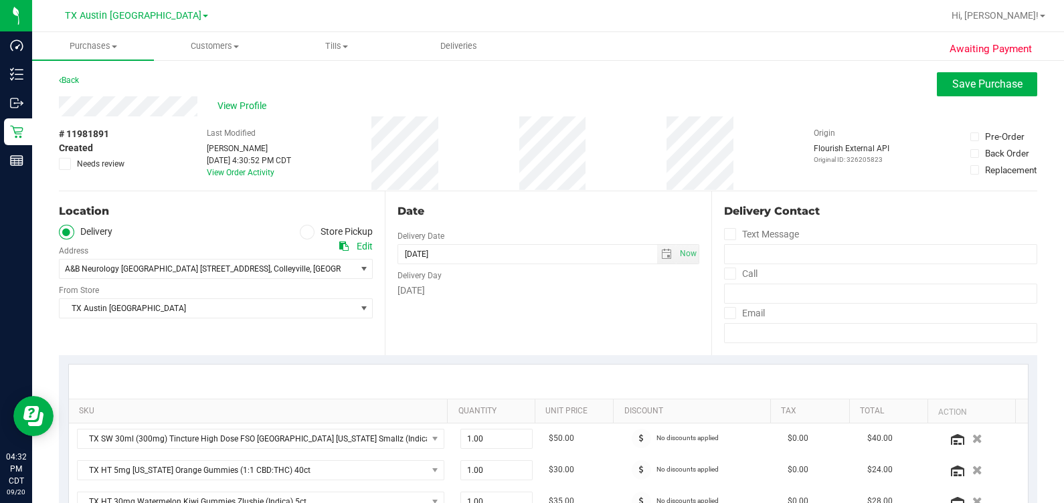
click at [93, 158] on span "Needs review" at bounding box center [101, 164] width 48 height 12
click at [0, 0] on input "Needs review" at bounding box center [0, 0] width 0 height 0
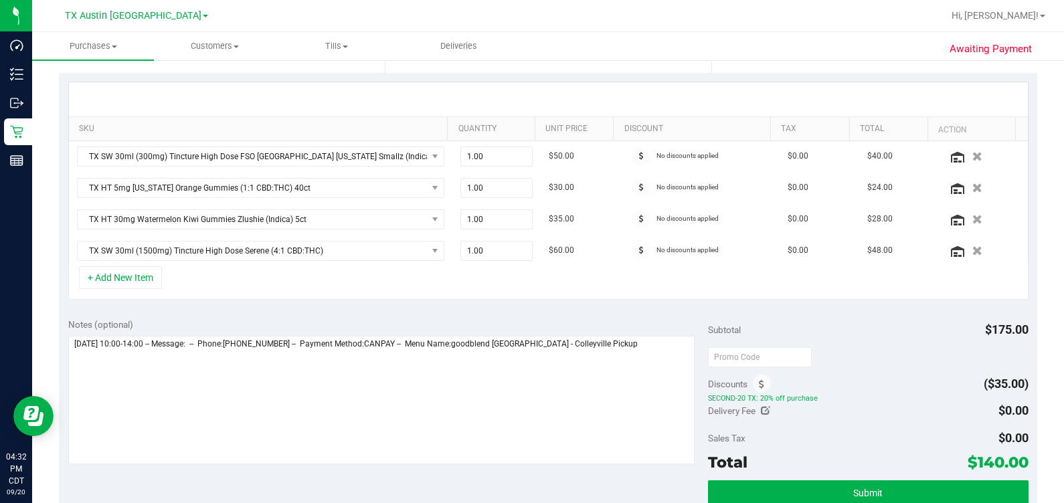
scroll to position [284, 0]
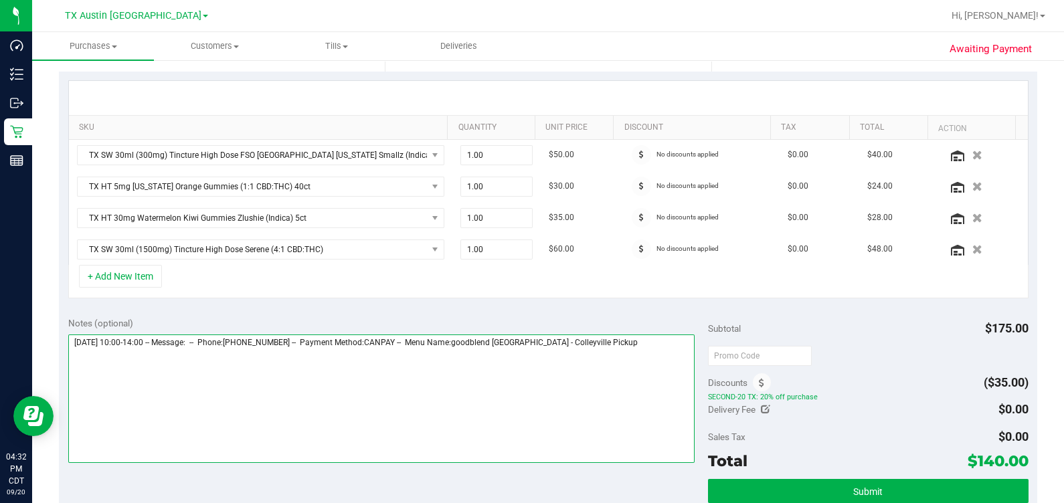
click at [573, 358] on textarea at bounding box center [381, 399] width 627 height 128
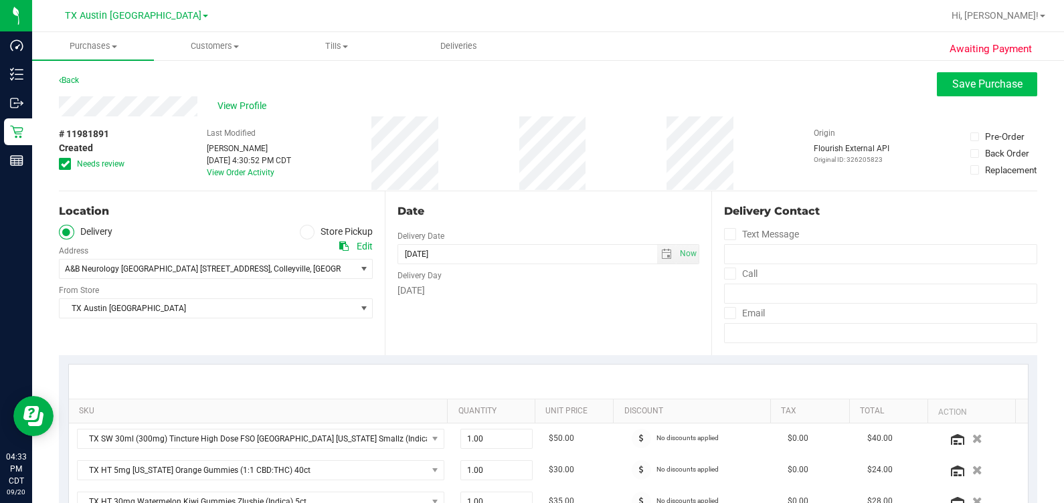
type textarea "Tuesday 09/23/2025 10:00-14:00 -- Message: -- Phone:9729160773 -- Payment Metho…"
click at [573, 75] on button "Save Purchase" at bounding box center [987, 84] width 100 height 24
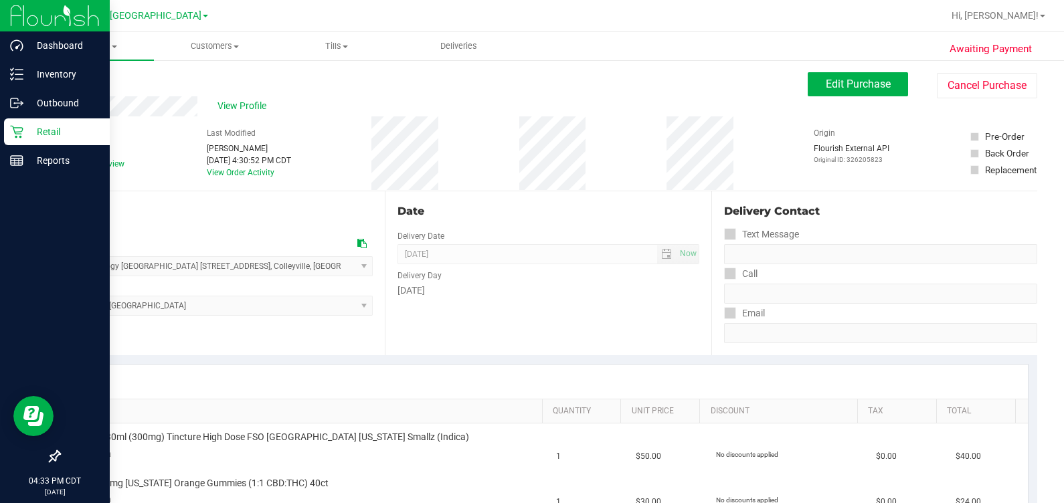
click at [23, 129] on p "Retail" at bounding box center [63, 132] width 80 height 16
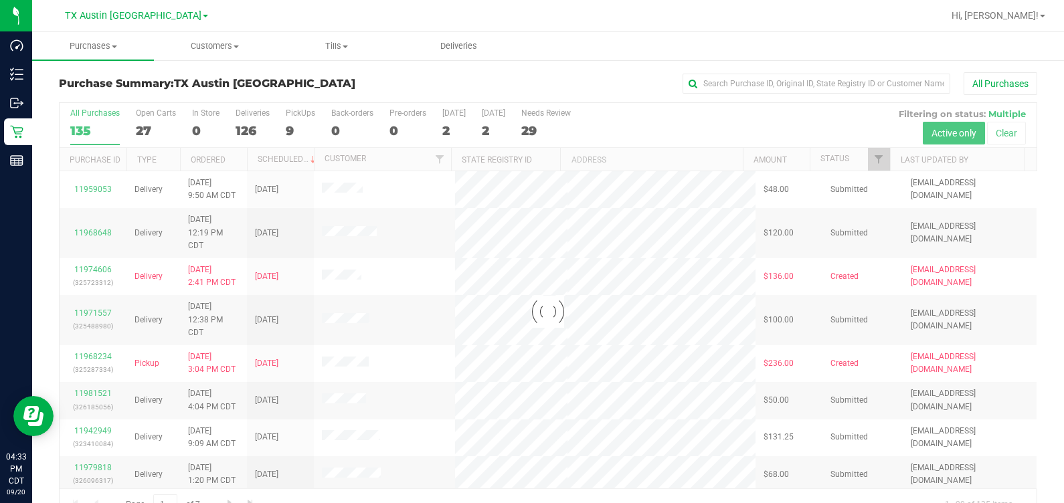
click at [288, 124] on div at bounding box center [548, 312] width 977 height 418
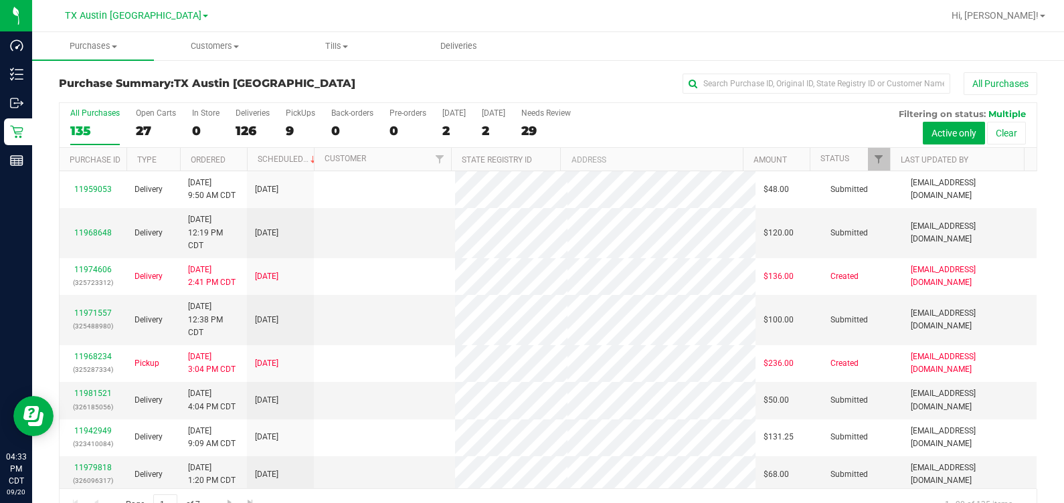
click at [288, 124] on div "9" at bounding box center [300, 130] width 29 height 15
click at [0, 0] on input "PickUps 9" at bounding box center [0, 0] width 0 height 0
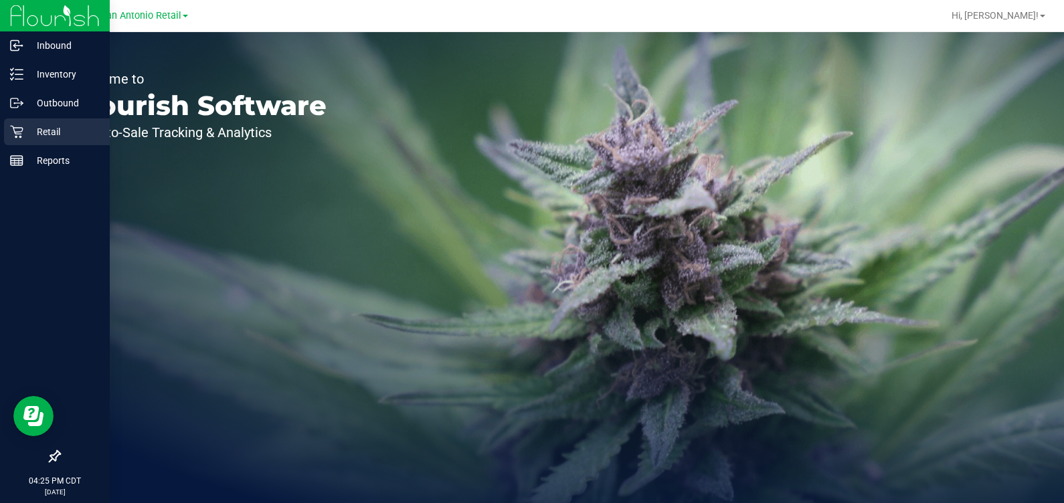
click at [33, 139] on p "Retail" at bounding box center [63, 132] width 80 height 16
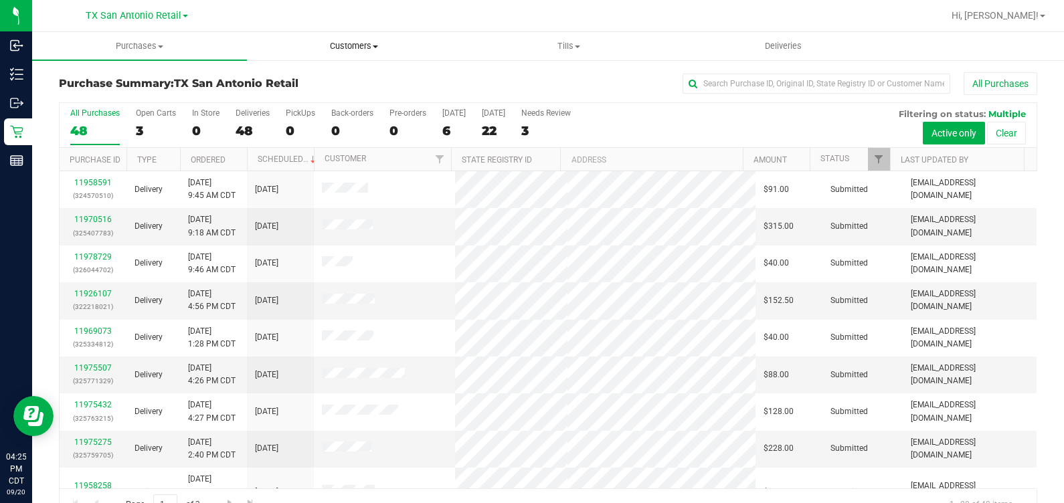
click at [357, 58] on uib-tab-heading "Customers All customers Add a new customer All physicians" at bounding box center [354, 46] width 213 height 27
click at [362, 75] on li "All customers" at bounding box center [354, 81] width 215 height 16
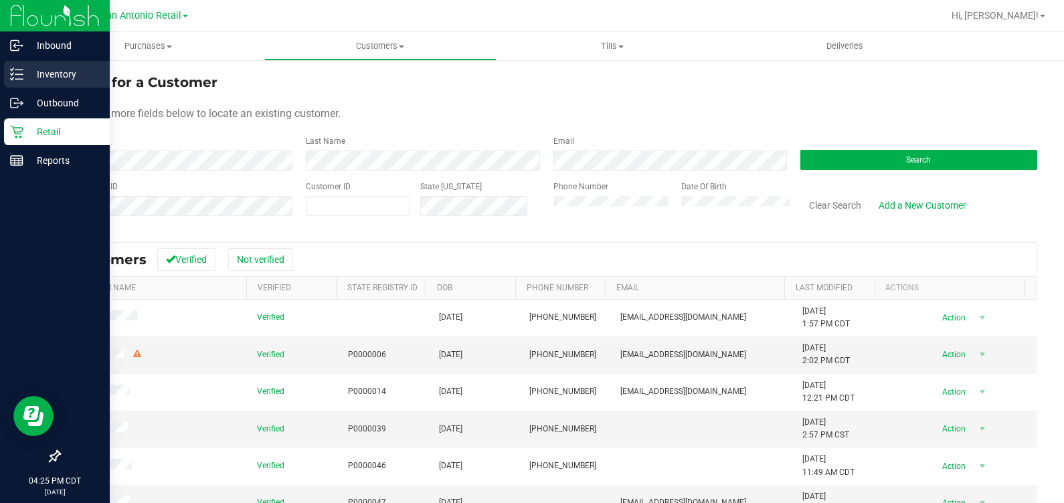
click at [11, 82] on div "Inventory" at bounding box center [57, 74] width 106 height 27
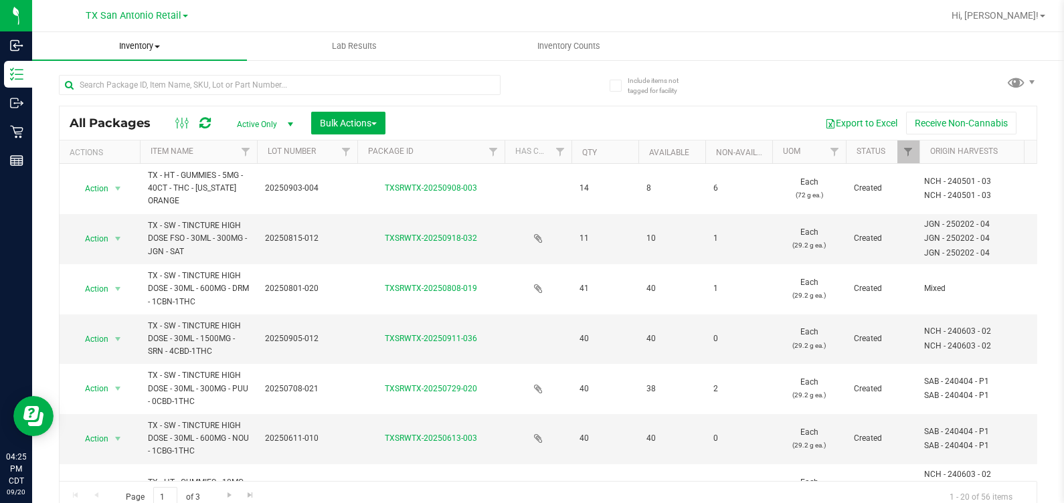
click at [149, 49] on span "Inventory" at bounding box center [139, 46] width 215 height 12
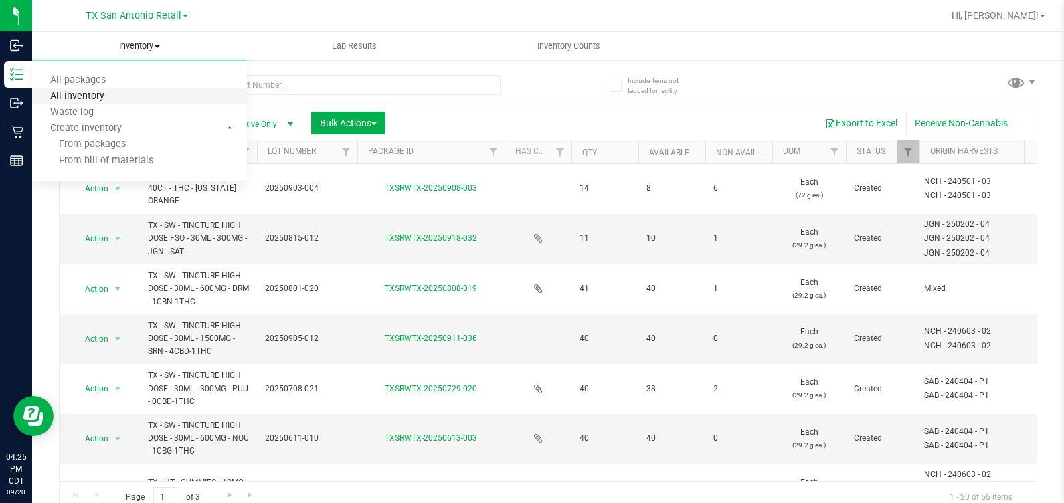
click at [87, 96] on span "All inventory" at bounding box center [77, 96] width 90 height 11
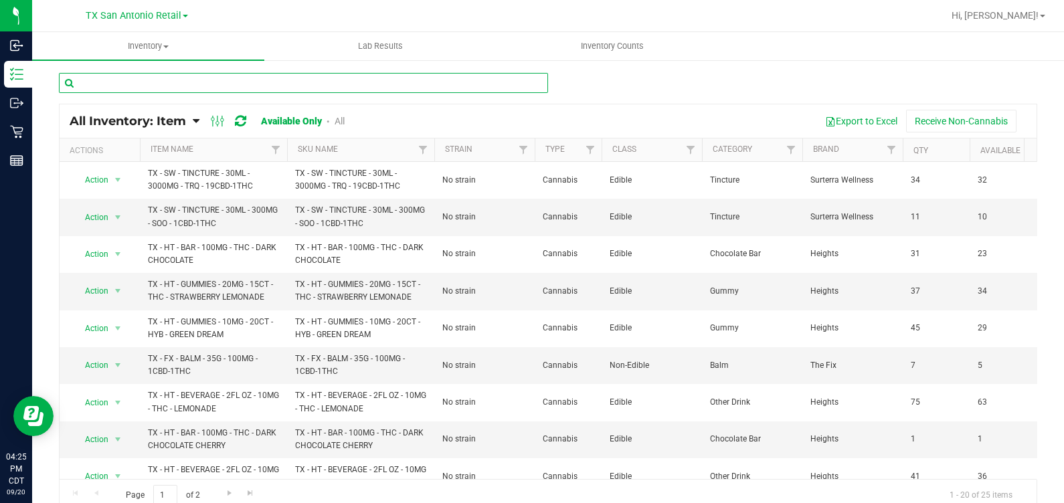
click at [269, 90] on input "text" at bounding box center [303, 83] width 489 height 20
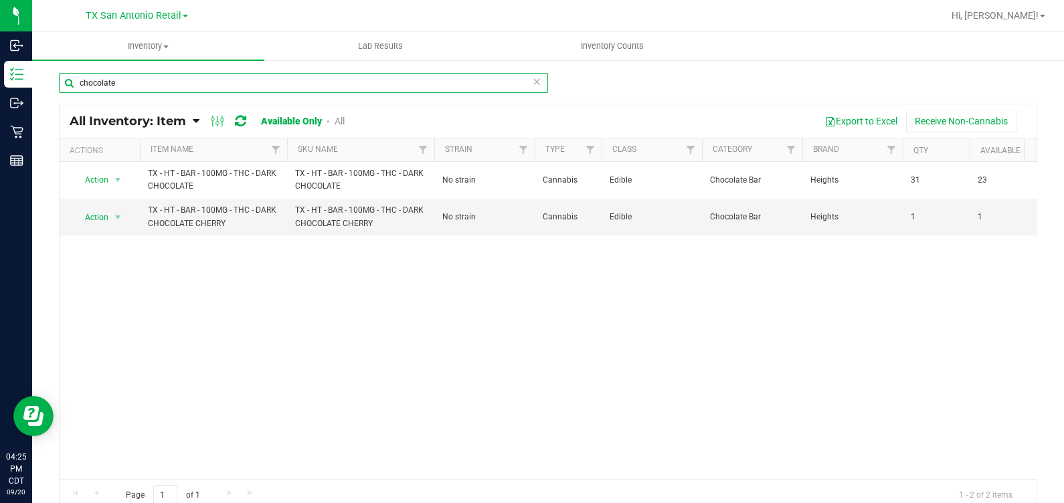
type input "chocolate"
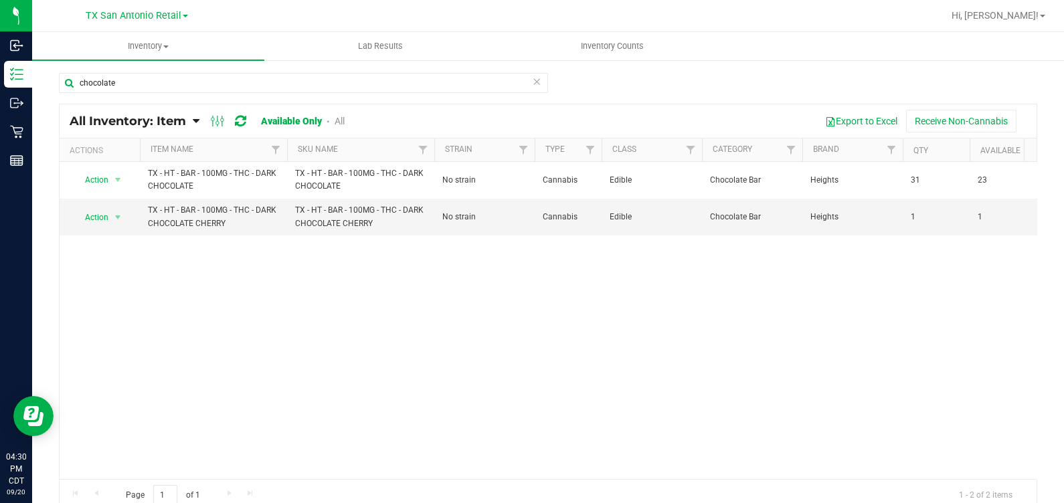
click at [149, 24] on div "TX San Antonio Retail" at bounding box center [136, 15] width 195 height 21
click at [149, 18] on span "TX San Antonio Retail" at bounding box center [134, 16] width 96 height 12
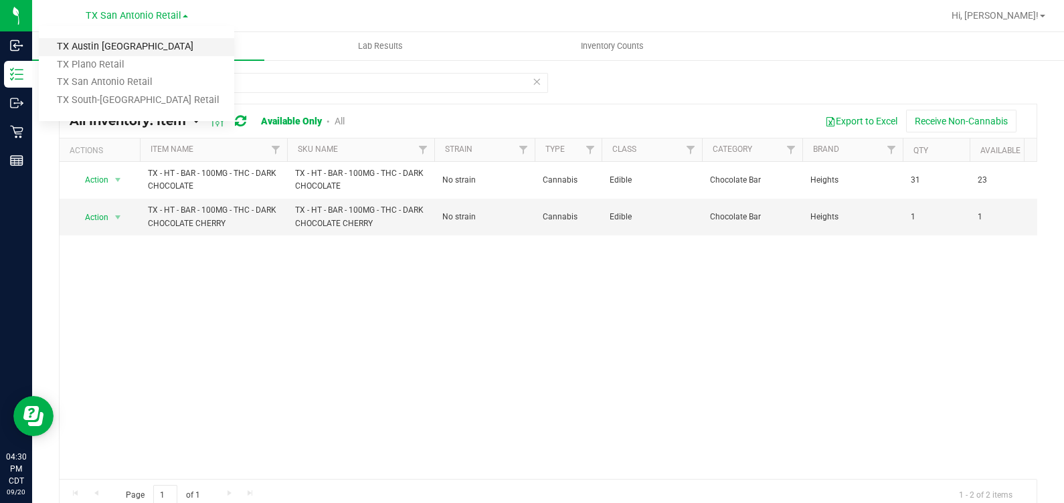
click at [139, 50] on link "TX Austin [GEOGRAPHIC_DATA]" at bounding box center [136, 47] width 195 height 18
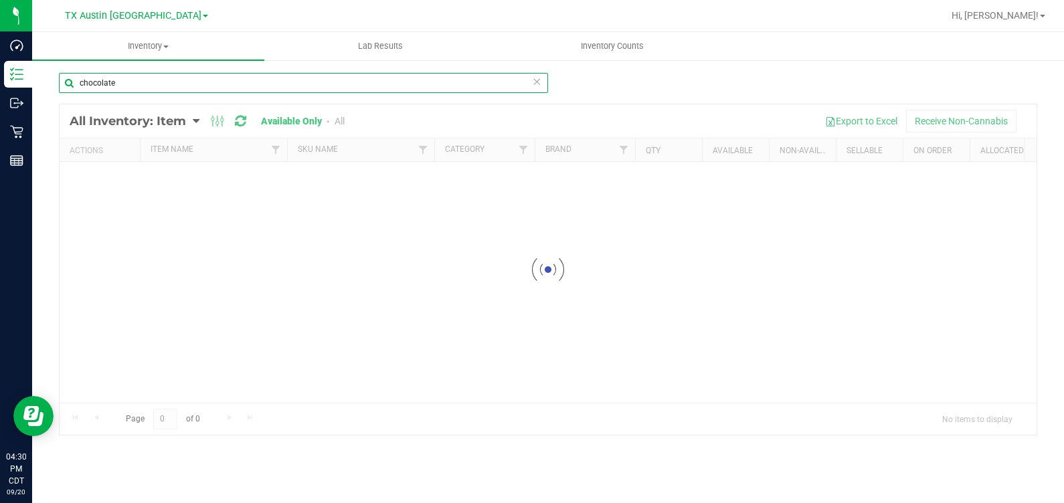
click at [153, 77] on input "chocolate" at bounding box center [303, 83] width 489 height 20
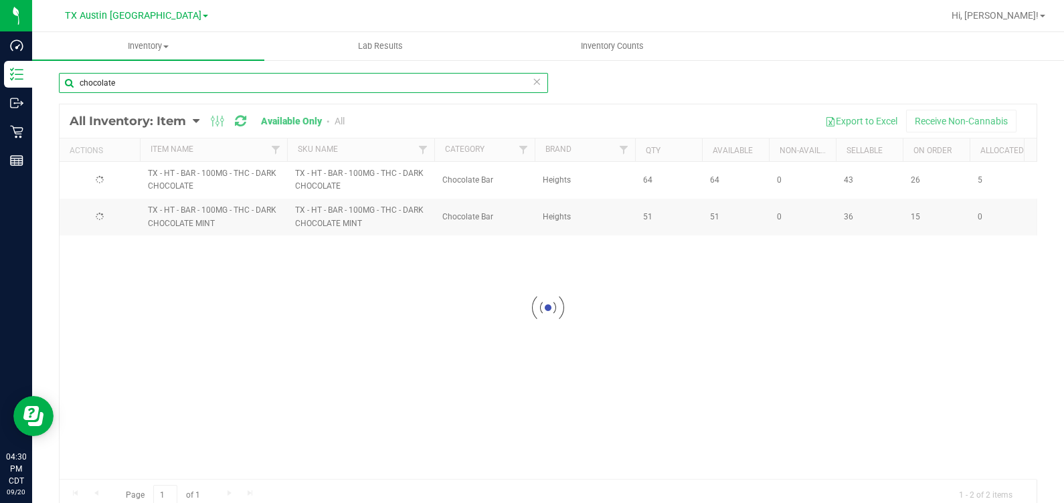
click at [153, 77] on input "chocolate" at bounding box center [303, 83] width 489 height 20
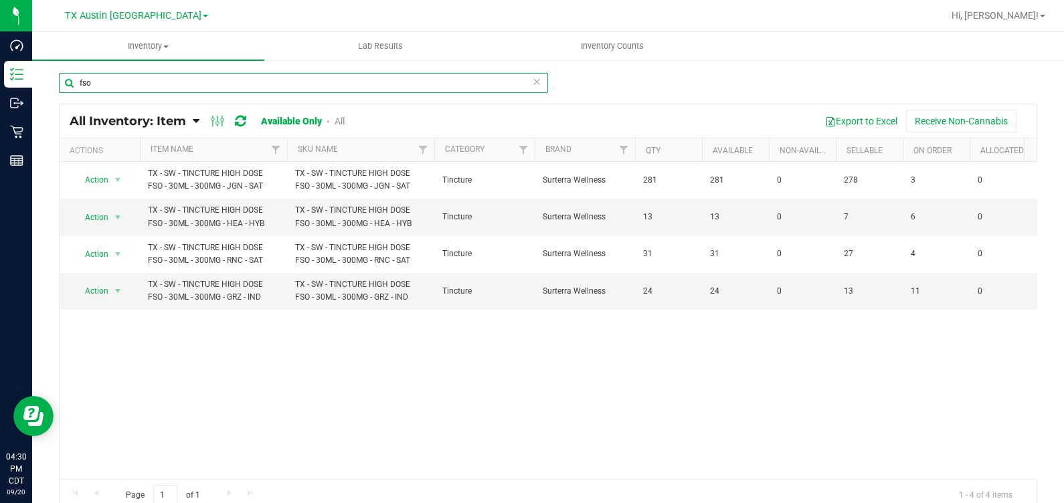
type input "fso"
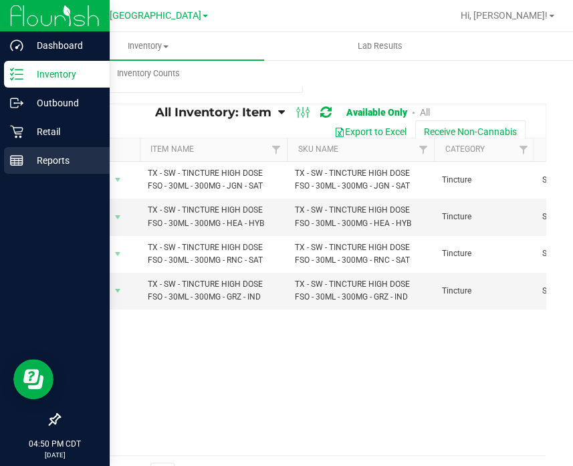
click at [22, 164] on icon at bounding box center [16, 160] width 13 height 13
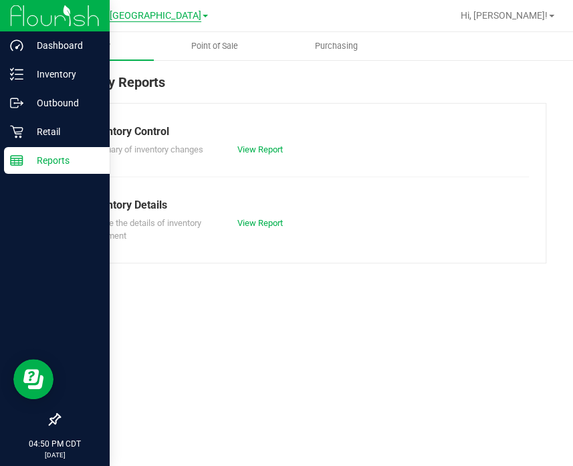
click at [141, 15] on span "TX Austin [GEOGRAPHIC_DATA]" at bounding box center [133, 16] width 137 height 12
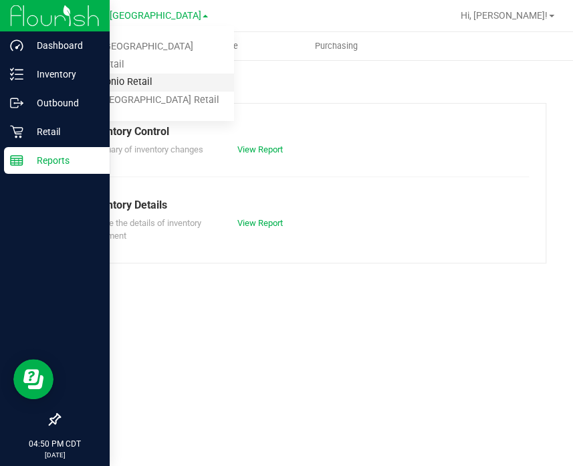
click at [104, 85] on link "TX San Antonio Retail" at bounding box center [136, 83] width 195 height 18
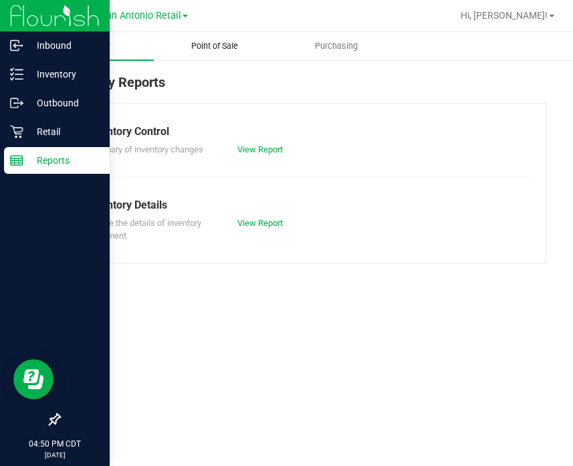
click at [216, 51] on span "Point of Sale" at bounding box center [214, 46] width 83 height 12
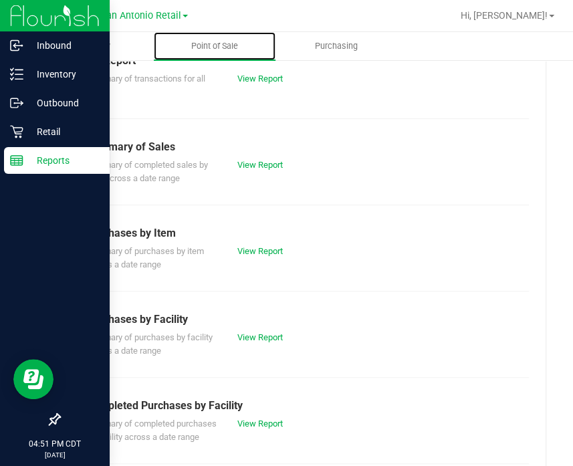
scroll to position [167, 0]
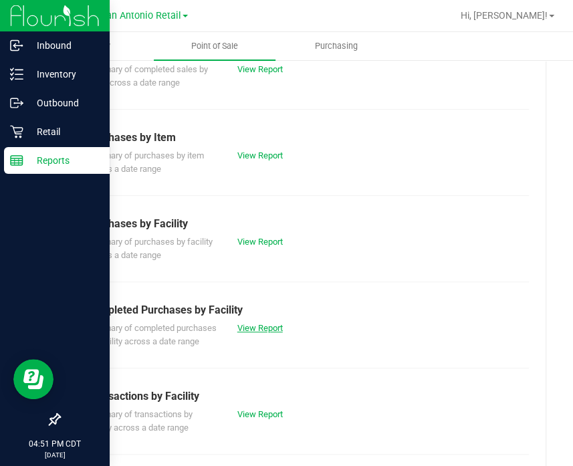
click at [265, 326] on link "View Report" at bounding box center [261, 328] width 46 height 10
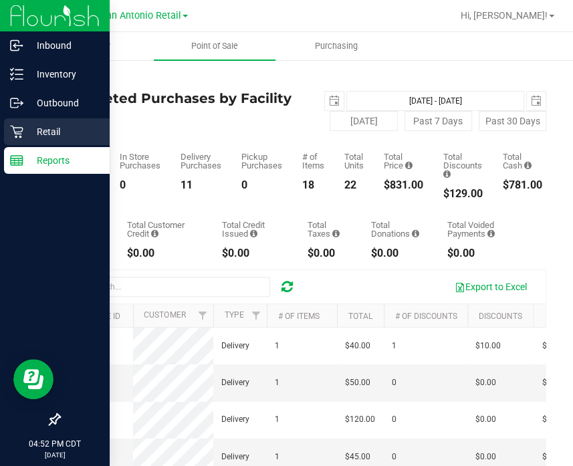
click at [16, 122] on div "Retail" at bounding box center [57, 131] width 106 height 27
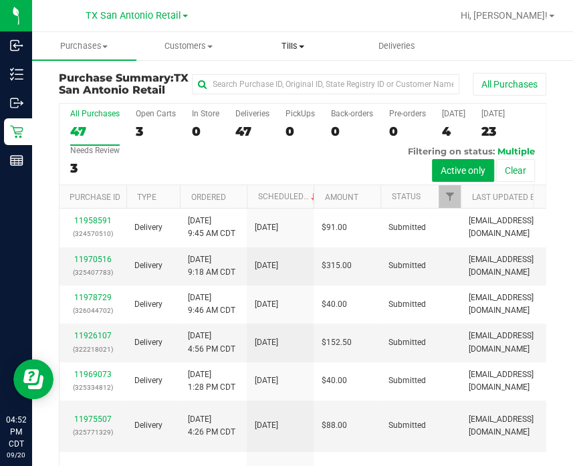
click at [291, 46] on span "Tills" at bounding box center [293, 46] width 103 height 12
click at [293, 82] on span "Manage tills" at bounding box center [286, 80] width 90 height 11
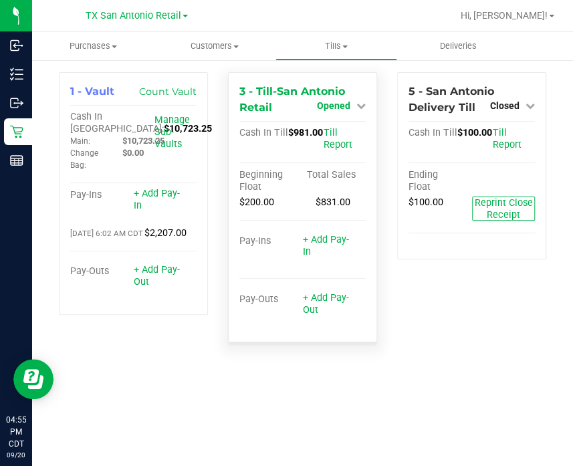
click at [331, 102] on span "Opened" at bounding box center [333, 105] width 33 height 11
click at [331, 136] on link "Close Till" at bounding box center [336, 133] width 36 height 11
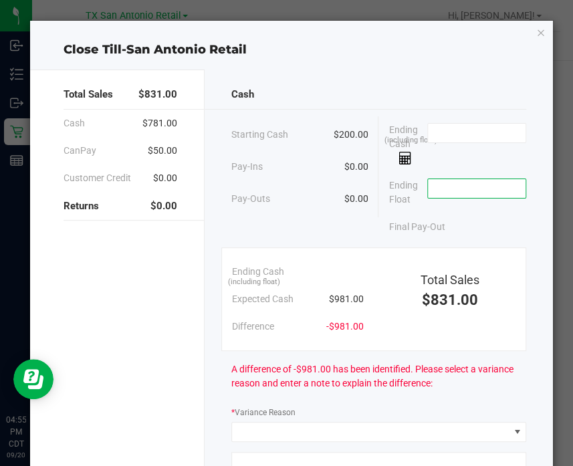
click at [445, 193] on input at bounding box center [477, 188] width 98 height 19
type input "$200.00"
click at [446, 125] on input at bounding box center [477, 133] width 98 height 19
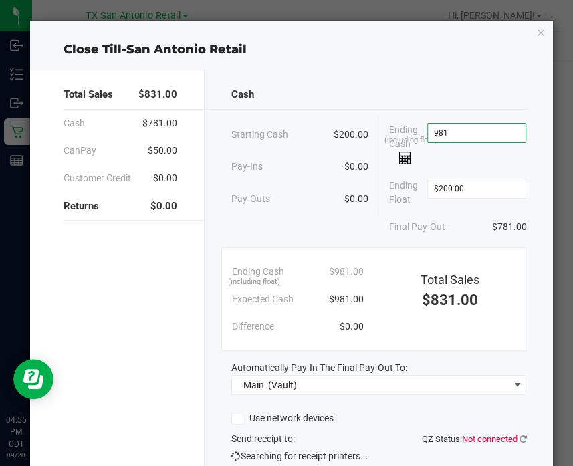
type input "$981.00"
click at [328, 181] on div "Pay-Outs $0.00" at bounding box center [300, 199] width 137 height 37
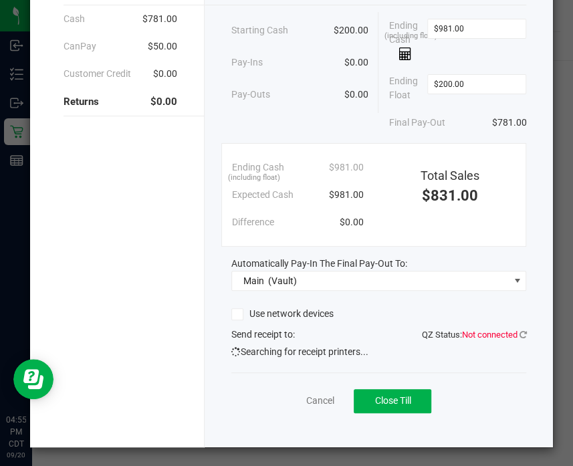
scroll to position [105, 0]
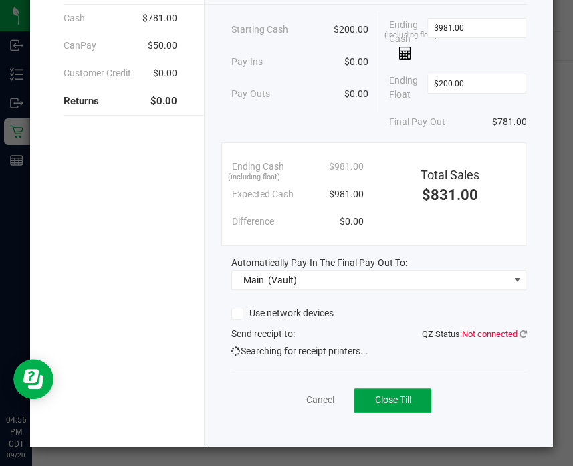
click at [387, 395] on span "Close Till" at bounding box center [393, 400] width 36 height 11
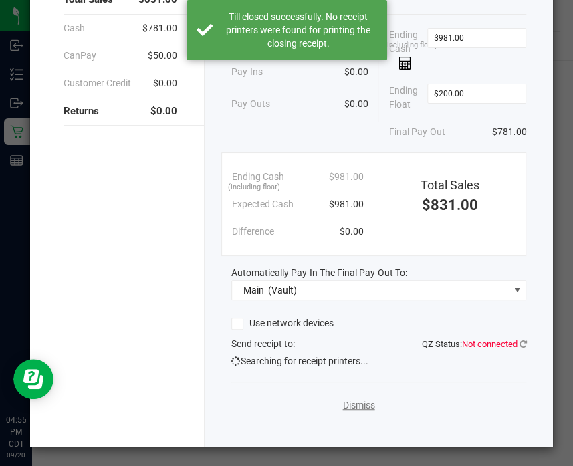
click at [346, 399] on link "Dismiss" at bounding box center [359, 406] width 32 height 14
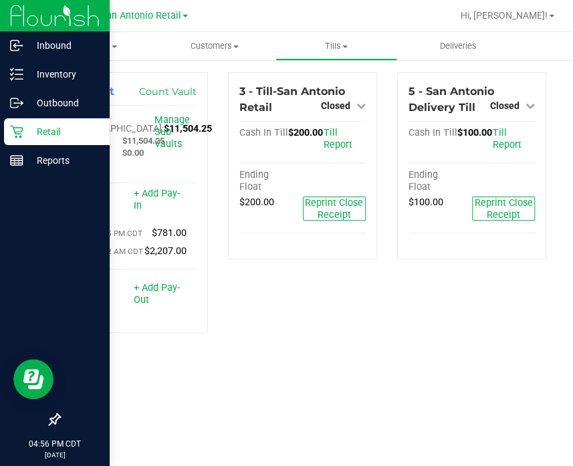
click at [23, 126] on p "Retail" at bounding box center [63, 132] width 80 height 16
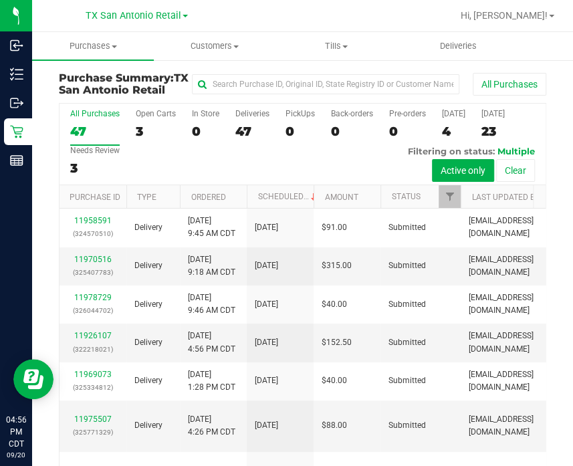
click at [281, 141] on div "All Purchases 47 Open Carts 3 In Store 0 Deliveries 47 PickUps 0 Back-orders 0 …" at bounding box center [303, 145] width 486 height 82
click at [296, 139] on div "0" at bounding box center [300, 131] width 29 height 15
click at [0, 0] on input "PickUps 0" at bounding box center [0, 0] width 0 height 0
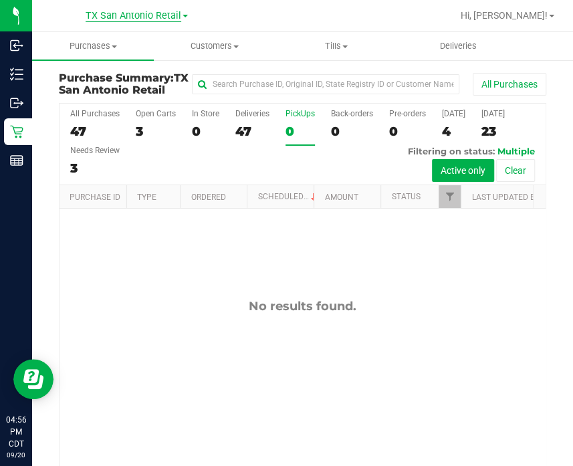
click at [126, 11] on span "TX San Antonio Retail" at bounding box center [134, 16] width 96 height 12
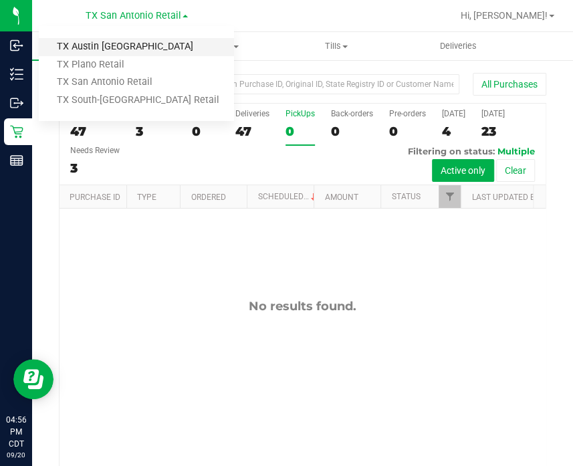
click at [124, 43] on link "TX Austin [GEOGRAPHIC_DATA]" at bounding box center [136, 47] width 195 height 18
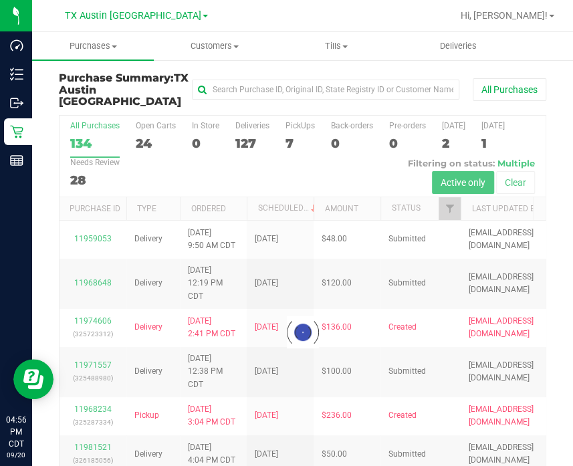
click at [295, 126] on div at bounding box center [303, 333] width 486 height 434
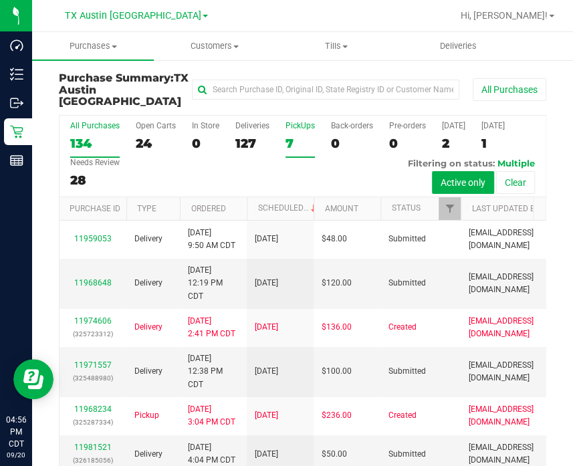
click at [290, 121] on div "PickUps" at bounding box center [300, 125] width 29 height 9
click at [0, 0] on input "PickUps 7" at bounding box center [0, 0] width 0 height 0
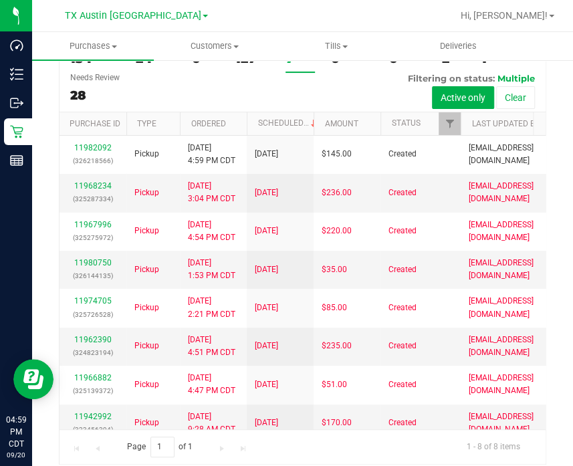
click at [301, 92] on div "All Purchases 134 Open Carts 24 In Store 0 Deliveries 127 PickUps 7 Back-orders…" at bounding box center [303, 72] width 486 height 82
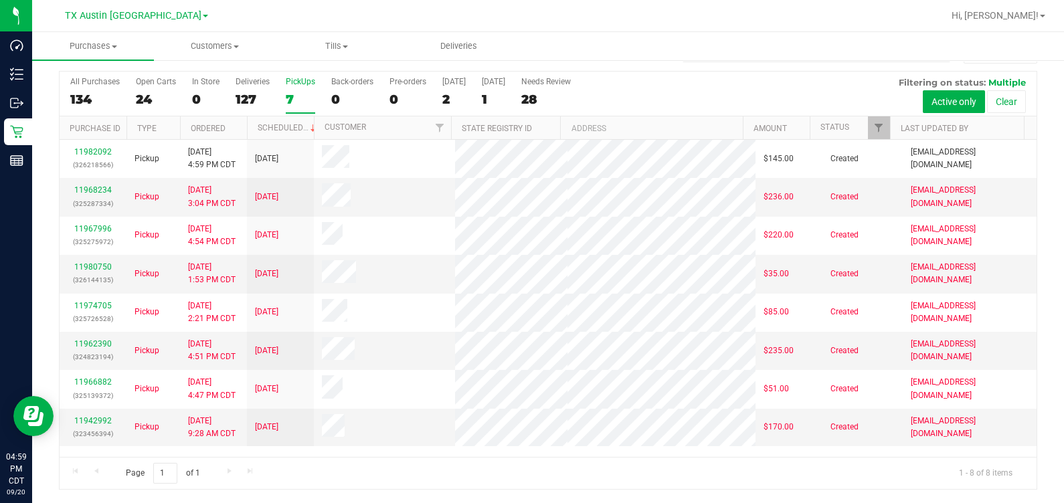
scroll to position [30, 0]
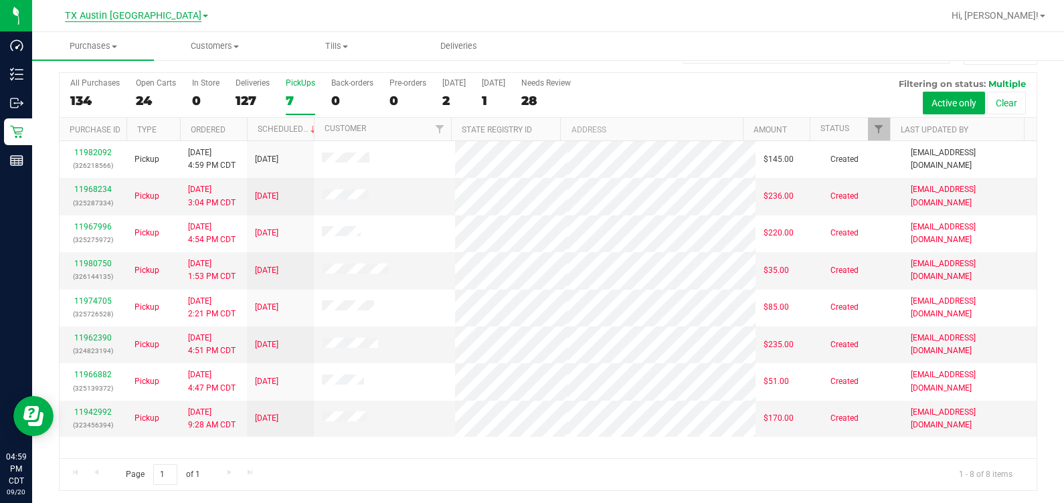
click at [138, 13] on span "TX Austin [GEOGRAPHIC_DATA]" at bounding box center [133, 16] width 137 height 12
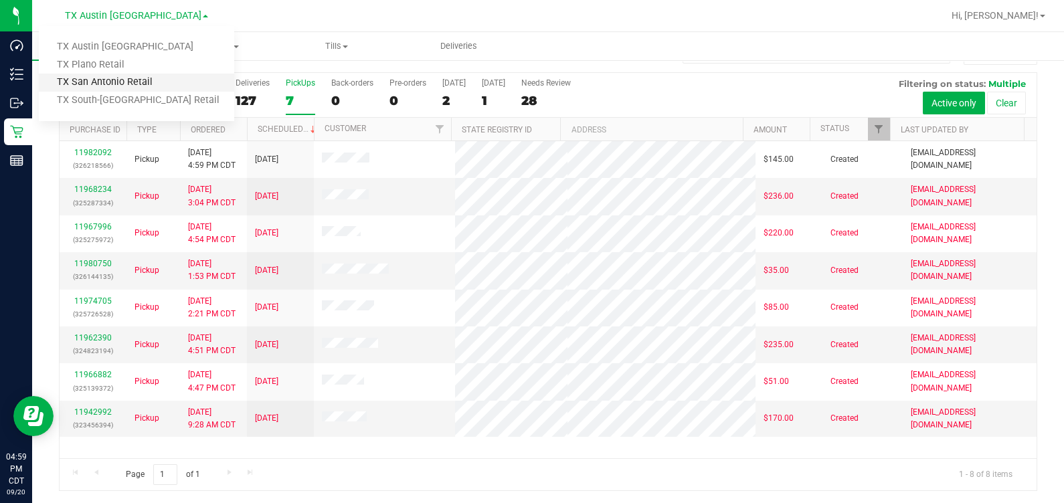
click at [122, 80] on link "TX San Antonio Retail" at bounding box center [136, 83] width 195 height 18
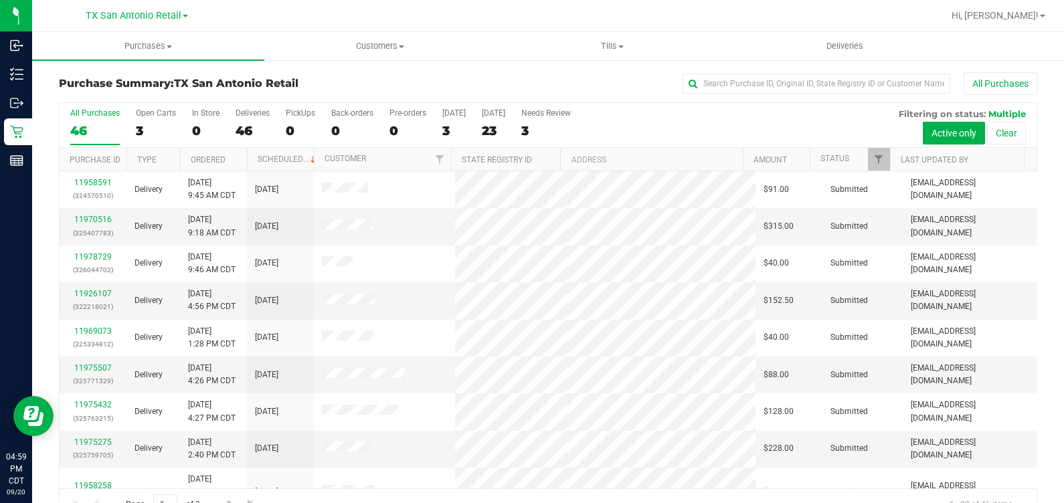
click at [284, 20] on div at bounding box center [591, 16] width 703 height 26
click at [163, 13] on span "TX San Antonio Retail" at bounding box center [134, 16] width 96 height 12
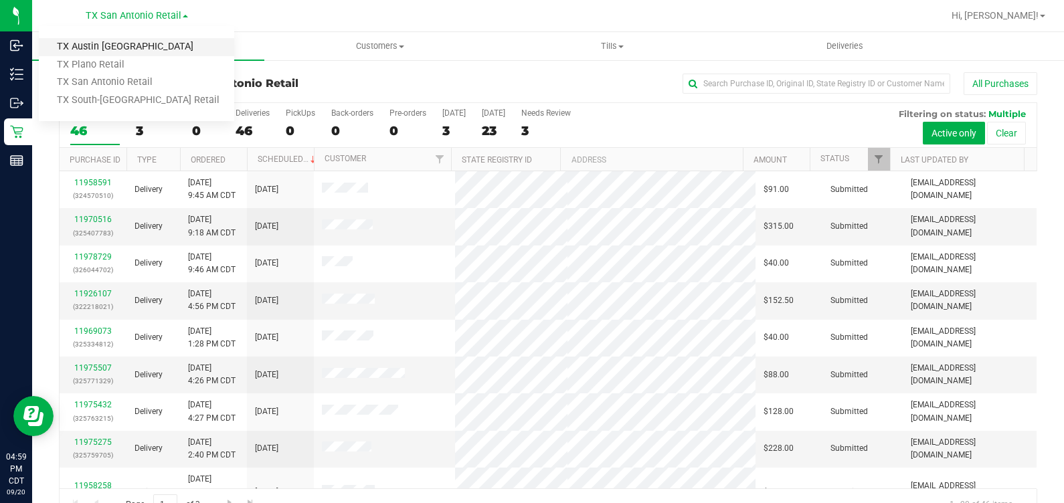
click at [90, 38] on link "TX Austin [GEOGRAPHIC_DATA]" at bounding box center [136, 47] width 195 height 18
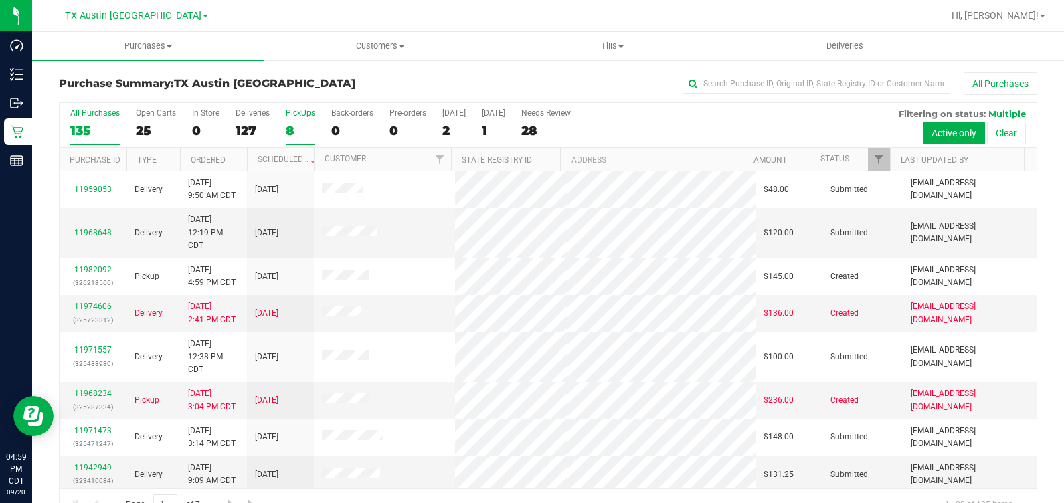
click at [292, 120] on label "PickUps 8" at bounding box center [300, 126] width 29 height 37
click at [0, 0] on input "PickUps 8" at bounding box center [0, 0] width 0 height 0
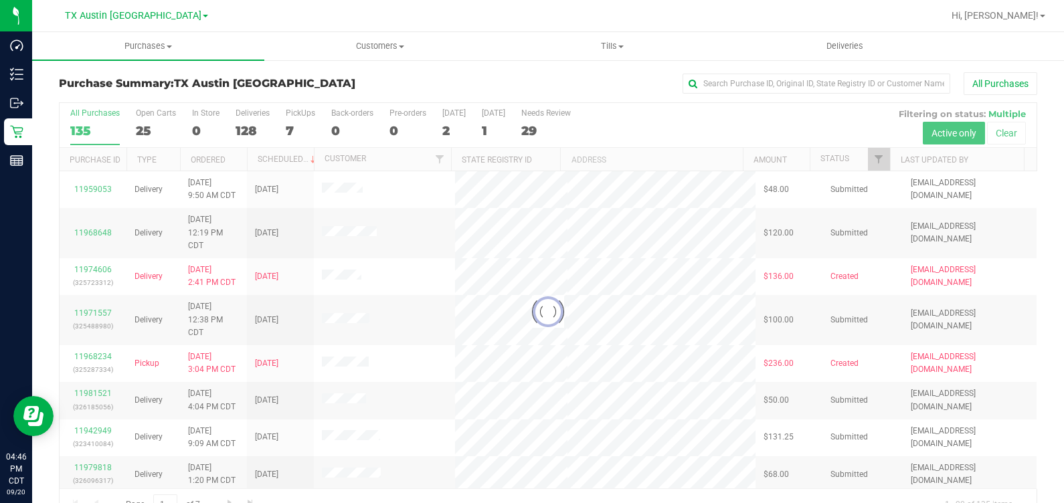
click at [293, 114] on div at bounding box center [548, 312] width 977 height 418
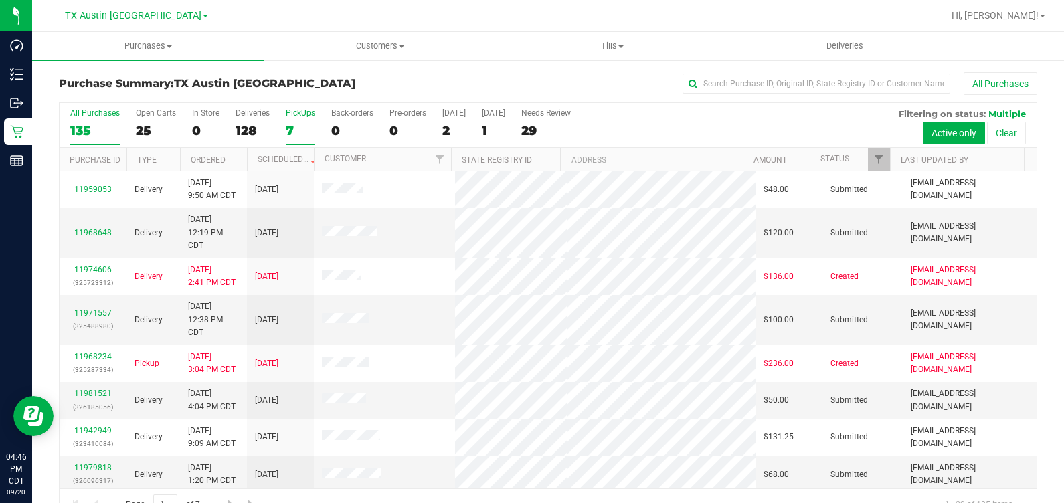
click at [303, 128] on div "7" at bounding box center [300, 130] width 29 height 15
click at [0, 0] on input "PickUps 7" at bounding box center [0, 0] width 0 height 0
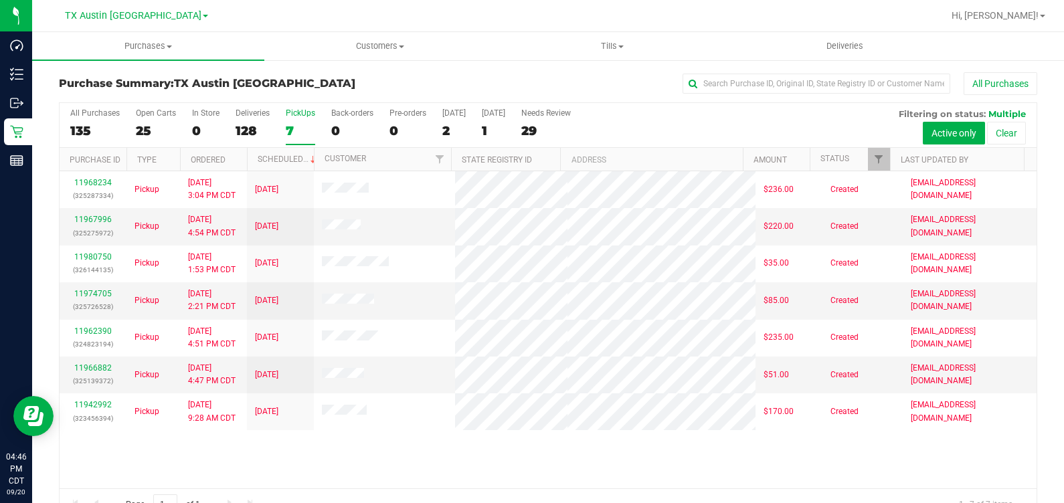
click at [149, 9] on div "TX Austin [GEOGRAPHIC_DATA]" at bounding box center [136, 15] width 143 height 16
click at [145, 14] on span "TX Austin [GEOGRAPHIC_DATA]" at bounding box center [133, 16] width 137 height 12
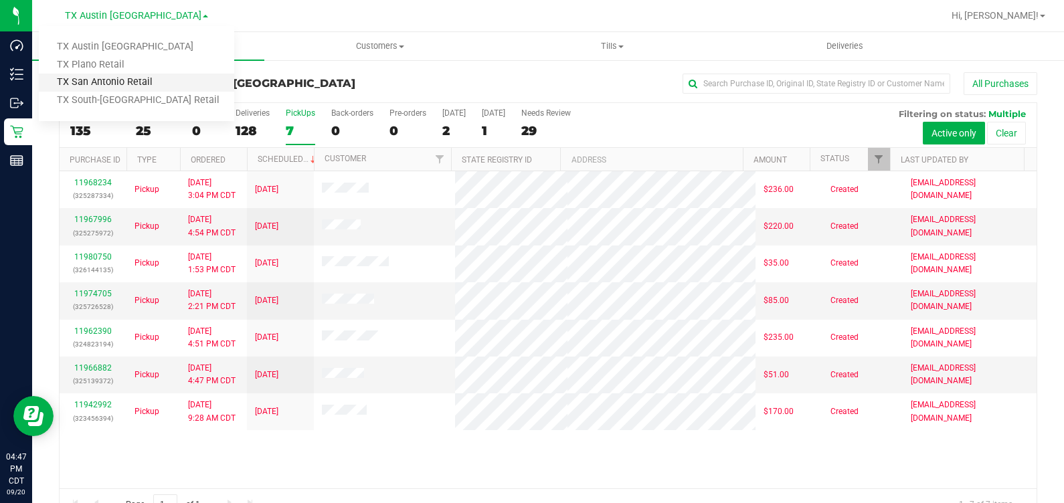
click at [142, 78] on link "TX San Antonio Retail" at bounding box center [136, 83] width 195 height 18
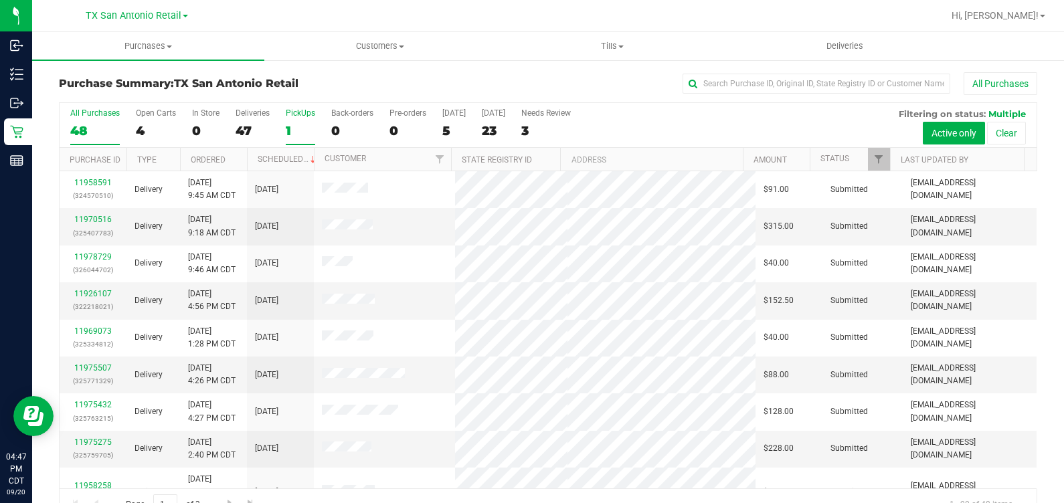
click at [296, 120] on label "PickUps 1" at bounding box center [300, 126] width 29 height 37
click at [0, 0] on input "PickUps 1" at bounding box center [0, 0] width 0 height 0
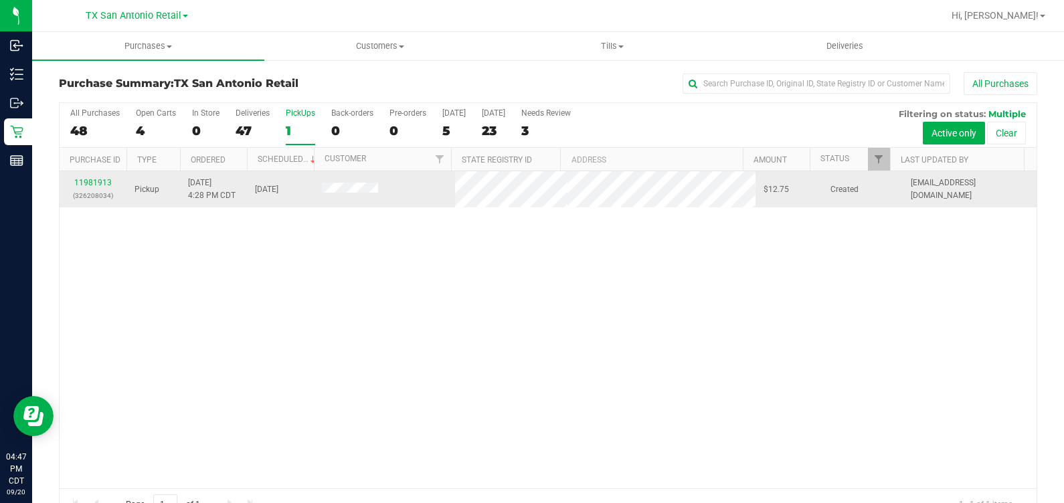
click at [98, 177] on div "11981913 (326208034)" at bounding box center [93, 189] width 51 height 25
click at [97, 179] on link "11981913" at bounding box center [92, 182] width 37 height 9
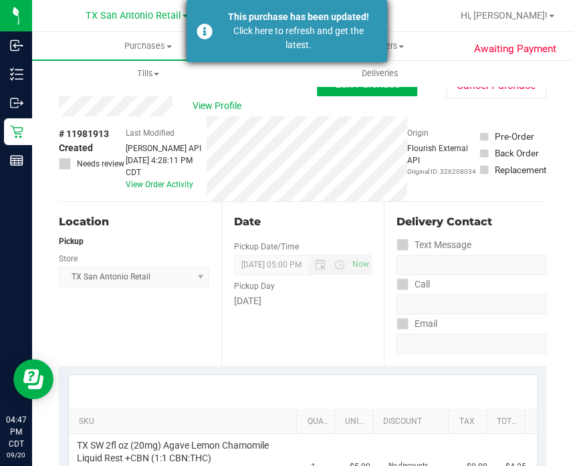
click at [278, 21] on div "This purchase has been updated!" at bounding box center [298, 17] width 157 height 14
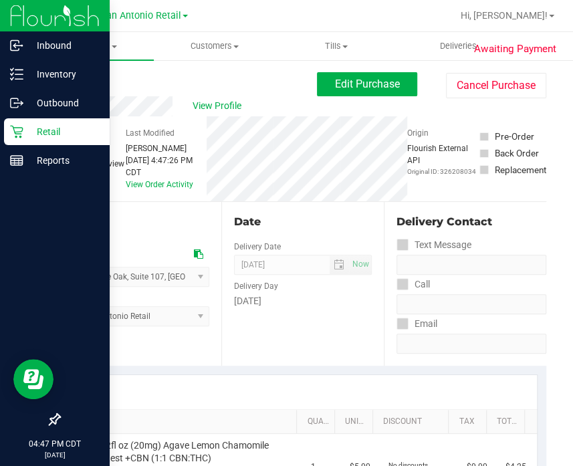
click at [31, 126] on p "Retail" at bounding box center [63, 132] width 80 height 16
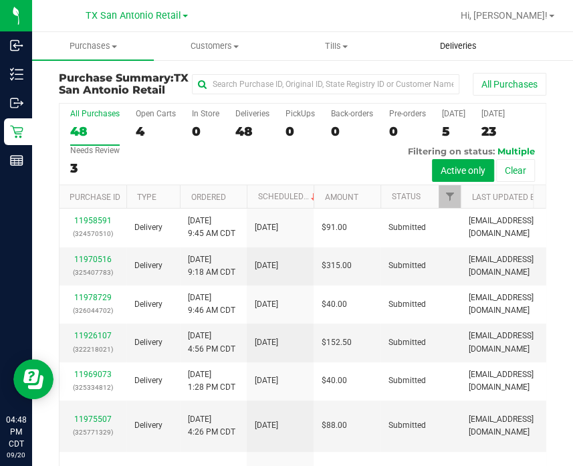
drag, startPoint x: 468, startPoint y: 41, endPoint x: 365, endPoint y: 60, distance: 104.7
click at [468, 41] on span "Deliveries" at bounding box center [458, 46] width 73 height 12
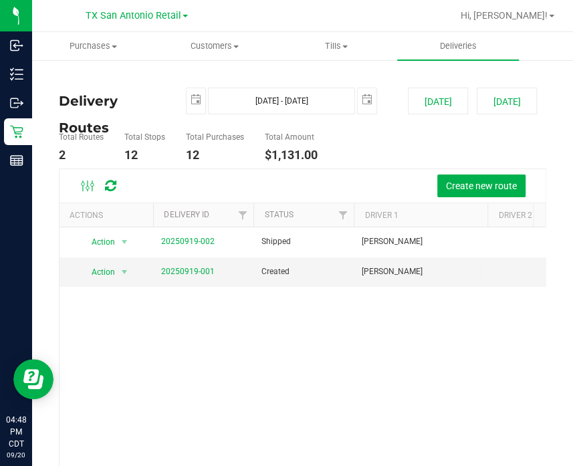
click at [280, 337] on div "Action Action View Delivery 20250919-002 Shipped [PERSON_NAME] KTY S85 12 $1,13…" at bounding box center [303, 375] width 486 height 294
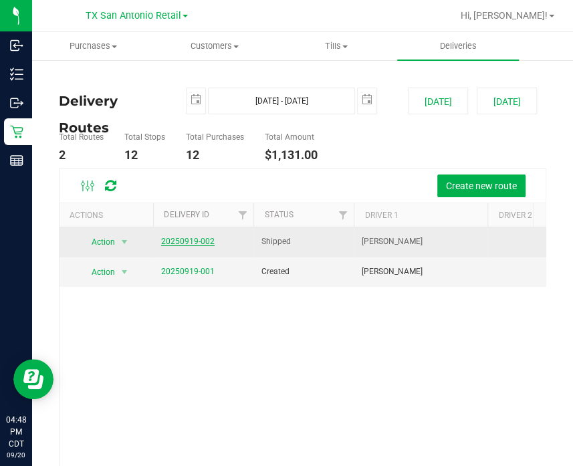
click at [181, 243] on link "20250919-002" at bounding box center [188, 241] width 54 height 9
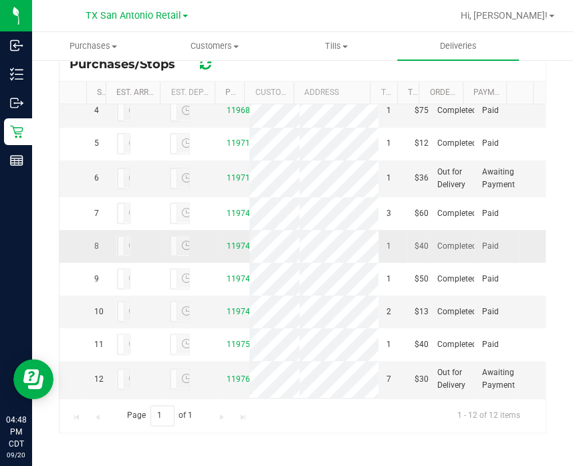
scroll to position [535, 0]
click at [231, 375] on link "11976052" at bounding box center [244, 379] width 37 height 9
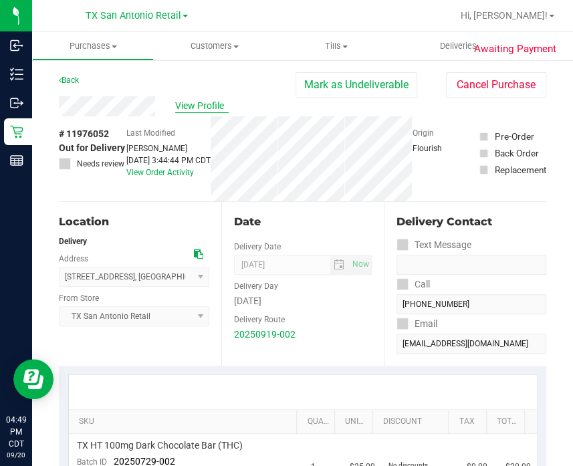
click at [195, 112] on span "View Profile" at bounding box center [202, 106] width 54 height 14
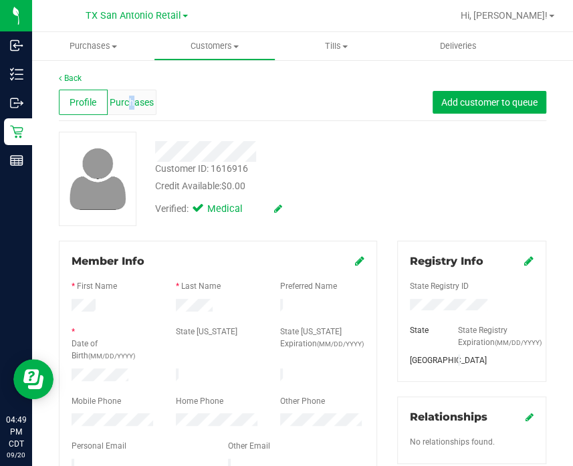
click at [128, 102] on span "Purchases" at bounding box center [132, 103] width 44 height 14
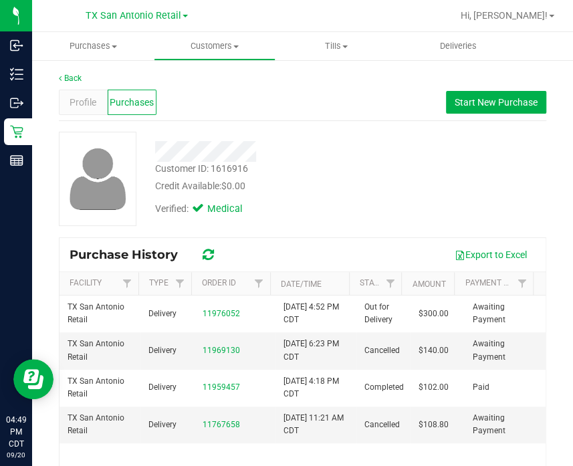
click at [370, 180] on div "Credit Available: $0.00" at bounding box center [272, 186] width 234 height 14
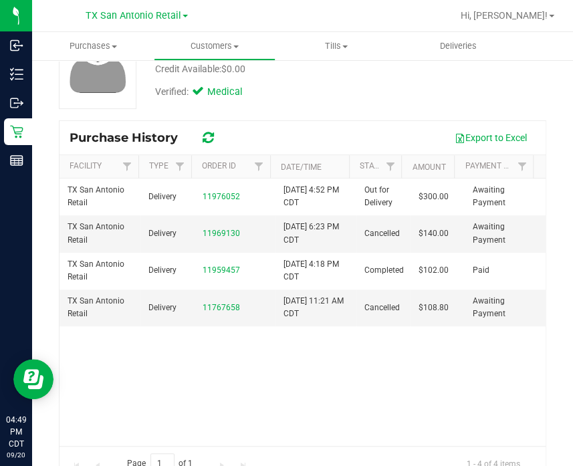
scroll to position [145, 0]
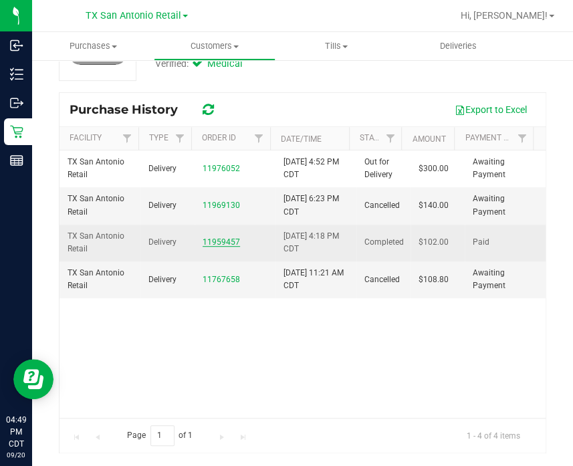
click at [213, 238] on link "11959457" at bounding box center [221, 242] width 37 height 9
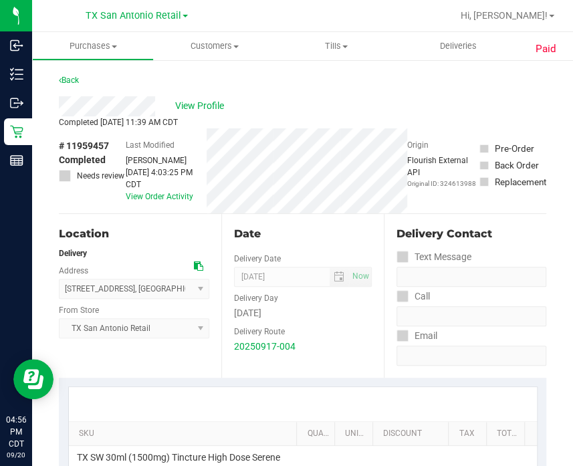
click at [338, 106] on div "View Profile" at bounding box center [303, 106] width 488 height 20
click at [191, 111] on span "View Profile" at bounding box center [202, 106] width 54 height 14
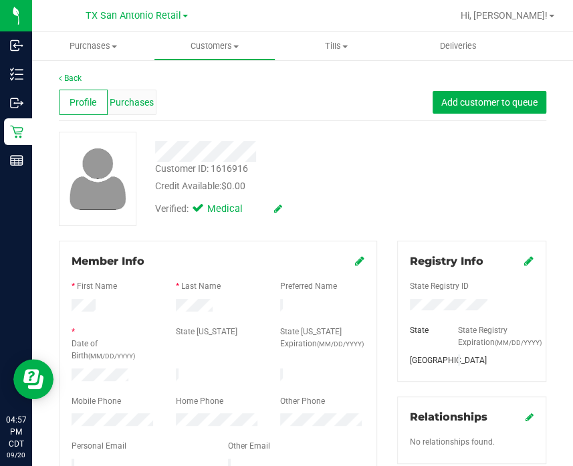
click at [139, 112] on div "Purchases" at bounding box center [132, 102] width 49 height 25
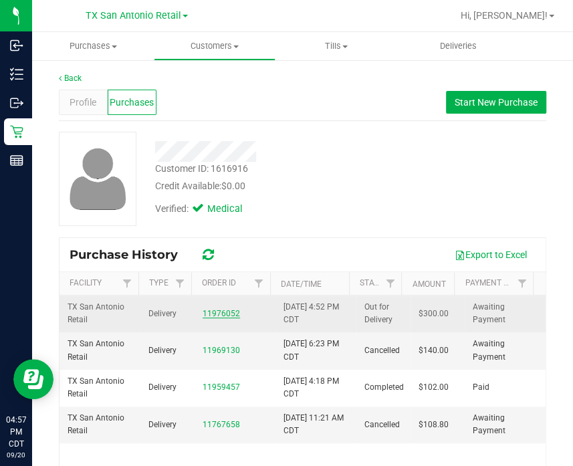
click at [210, 310] on link "11976052" at bounding box center [221, 313] width 37 height 9
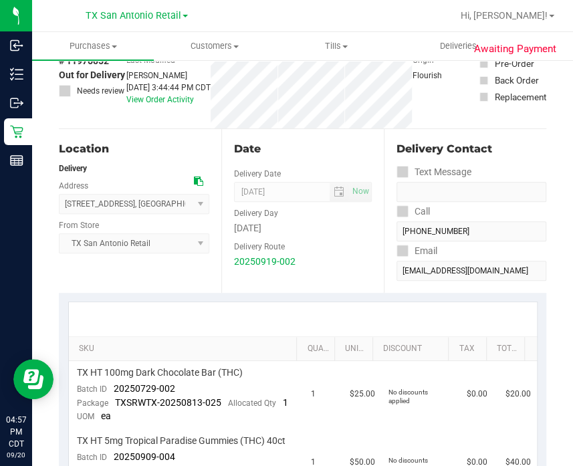
scroll to position [167, 0]
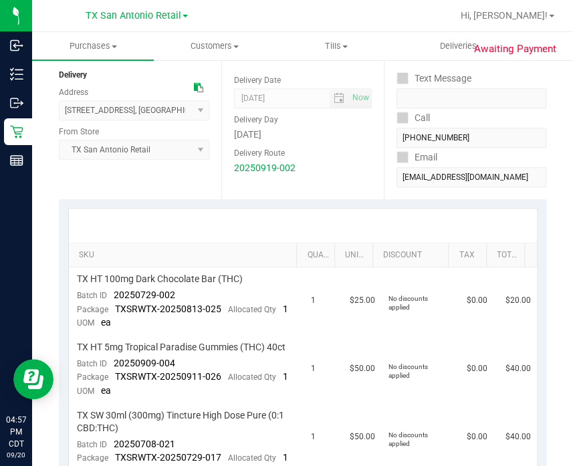
click at [118, 189] on div "Location Delivery Address [STREET_ADDRESS] , [GEOGRAPHIC_DATA] , [GEOGRAPHIC_DA…" at bounding box center [140, 117] width 163 height 164
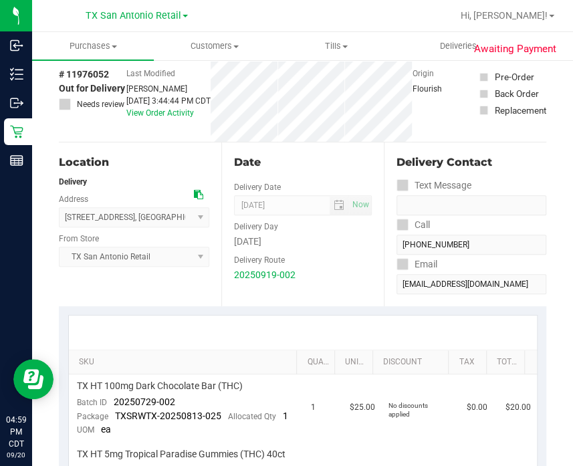
scroll to position [0, 0]
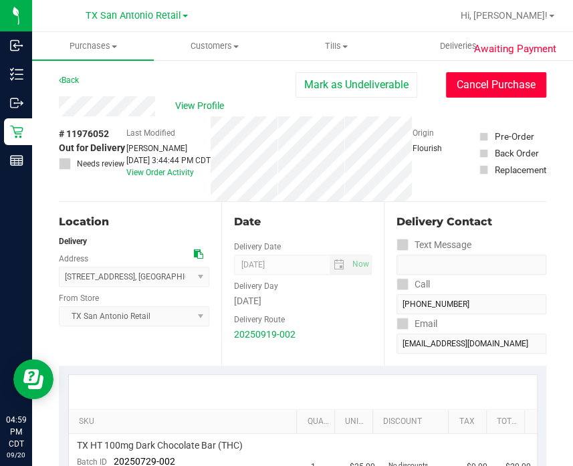
click at [503, 88] on button "Cancel Purchase" at bounding box center [496, 84] width 100 height 25
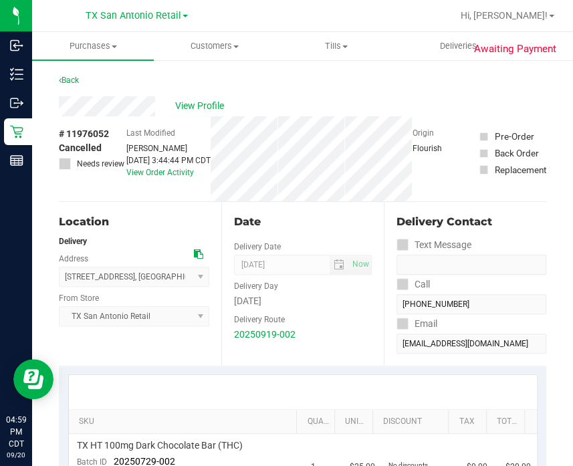
click at [496, 159] on div "Back Order" at bounding box center [516, 153] width 44 height 13
